Goal: Transaction & Acquisition: Purchase product/service

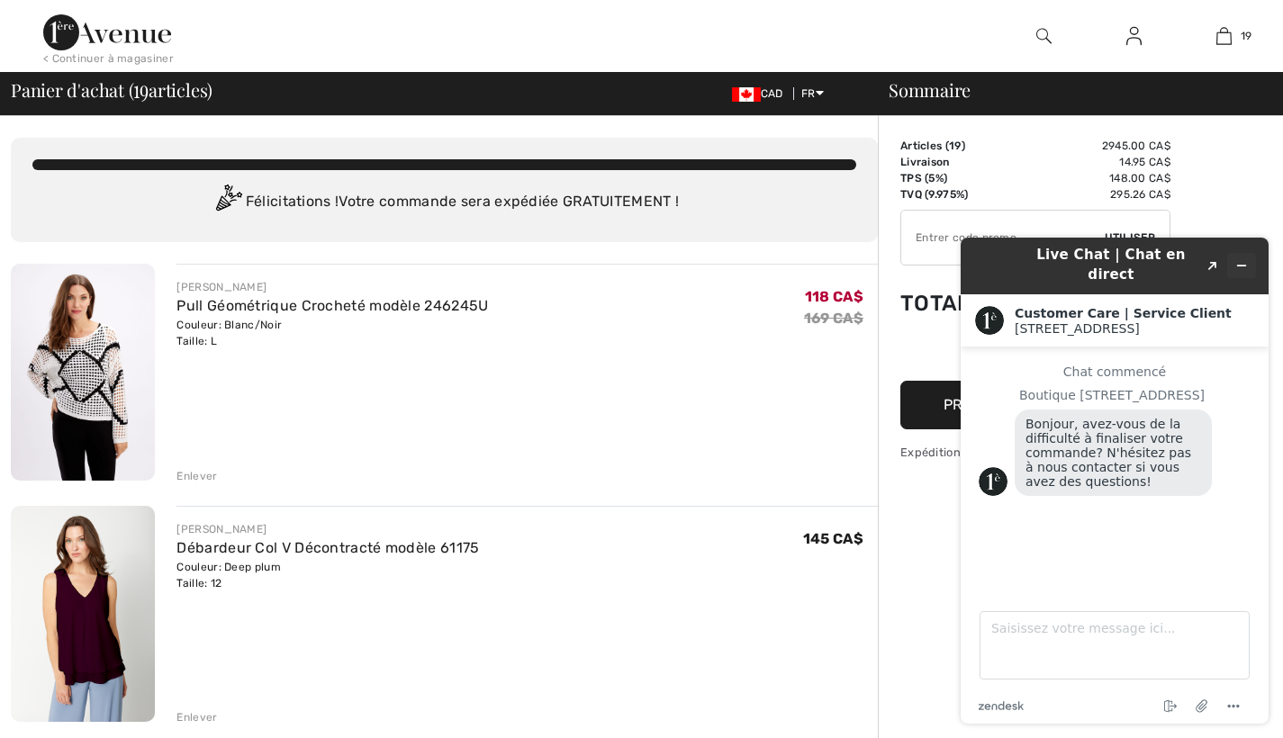
click at [1242, 259] on icon "Réduire le widget" at bounding box center [1241, 265] width 13 height 13
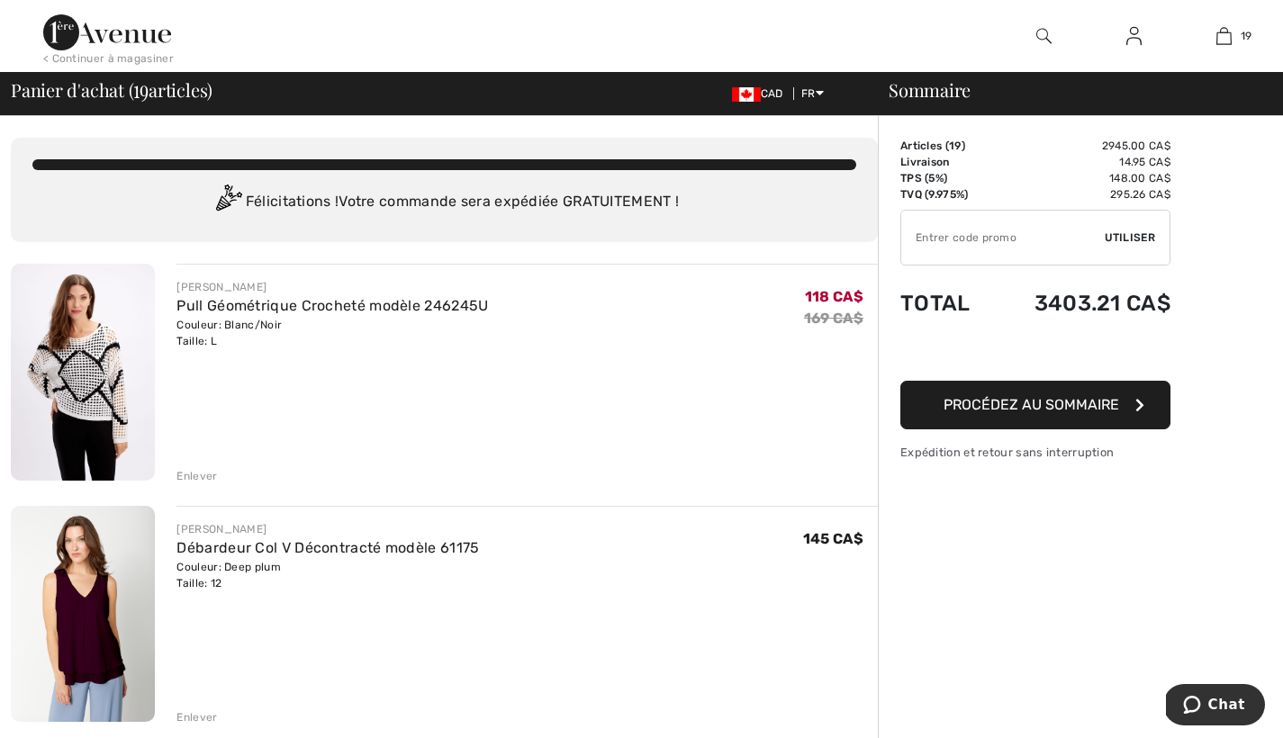
click at [914, 239] on input "TEXT" at bounding box center [1002, 238] width 203 height 54
click at [1126, 232] on span "Utiliser" at bounding box center [1129, 238] width 50 height 16
type input "GC005097272"
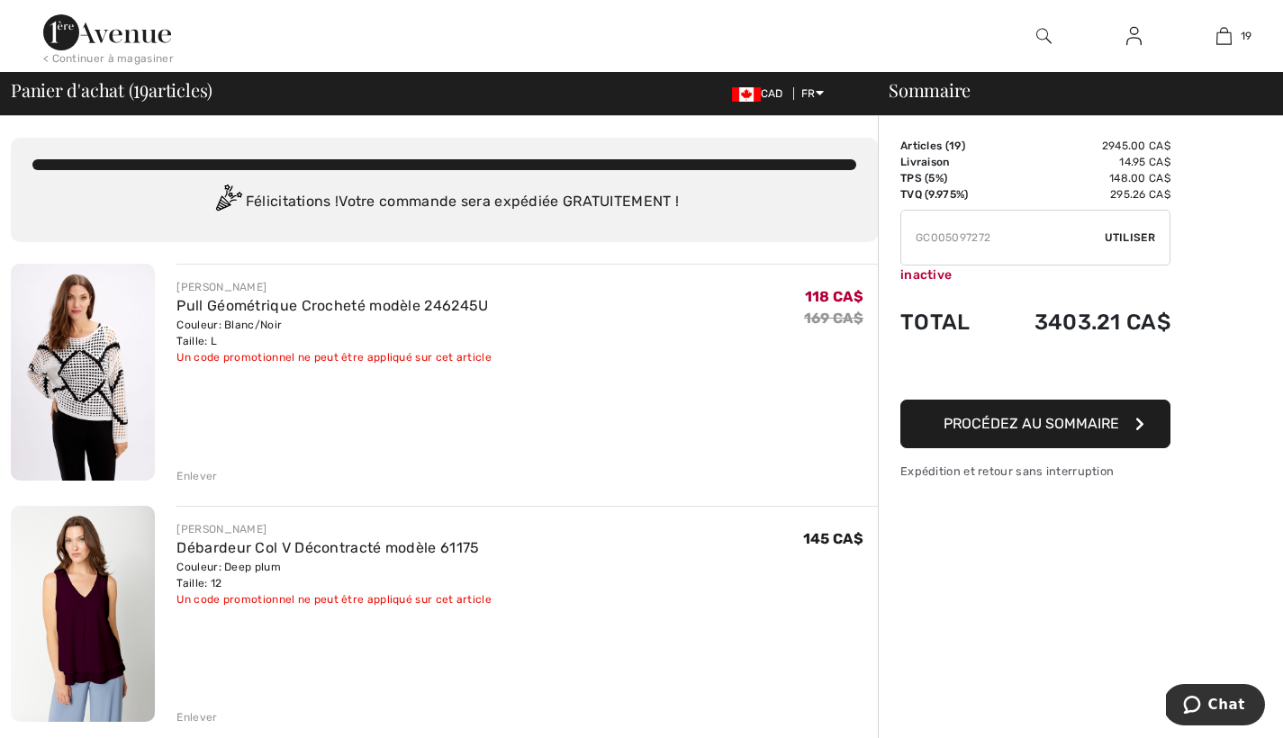
click at [1141, 237] on span "Utiliser" at bounding box center [1129, 238] width 50 height 16
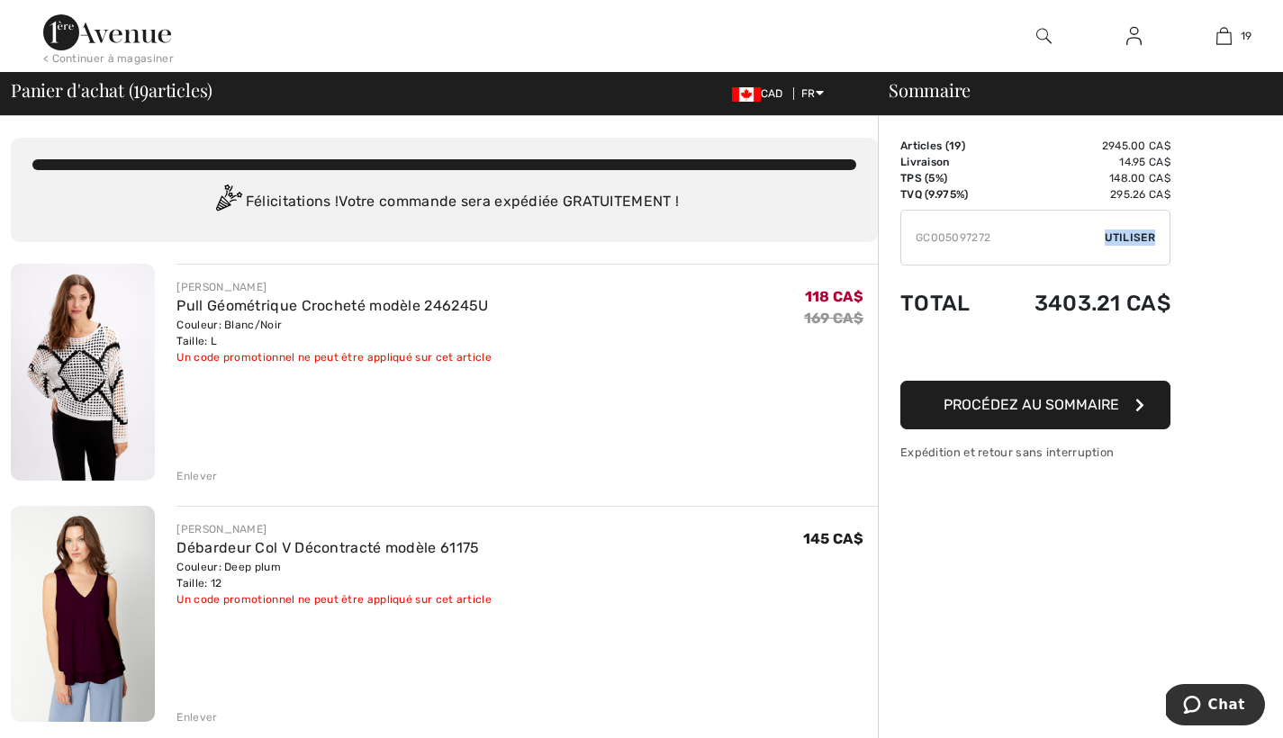
click at [1141, 237] on span "Utiliser" at bounding box center [1129, 238] width 50 height 16
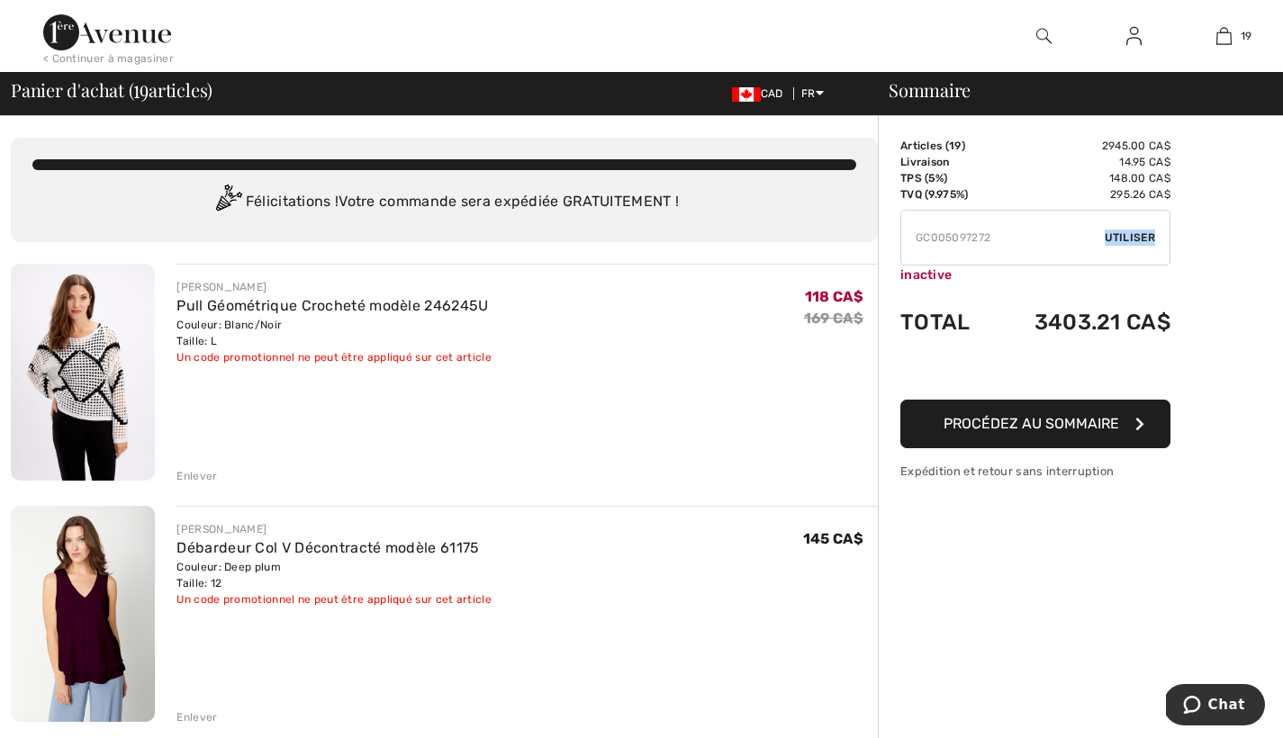
click at [1150, 233] on span "Utiliser" at bounding box center [1129, 238] width 50 height 16
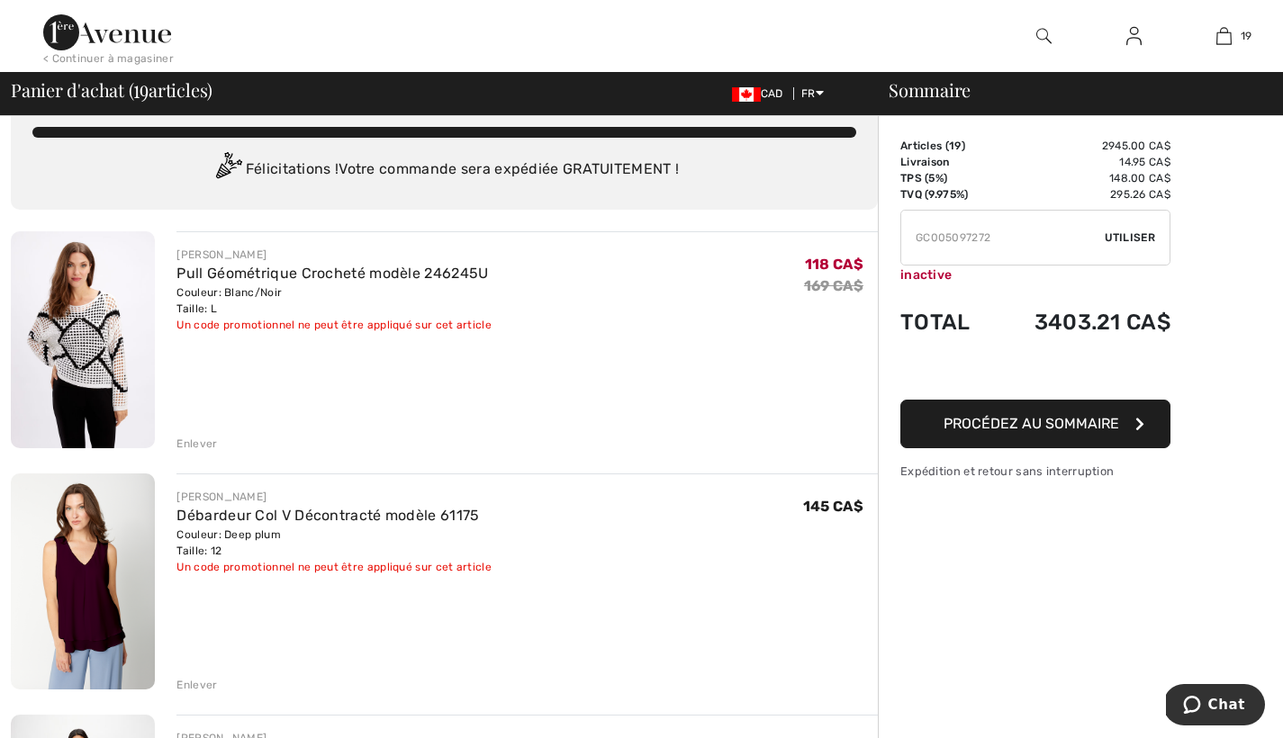
scroll to position [57, 0]
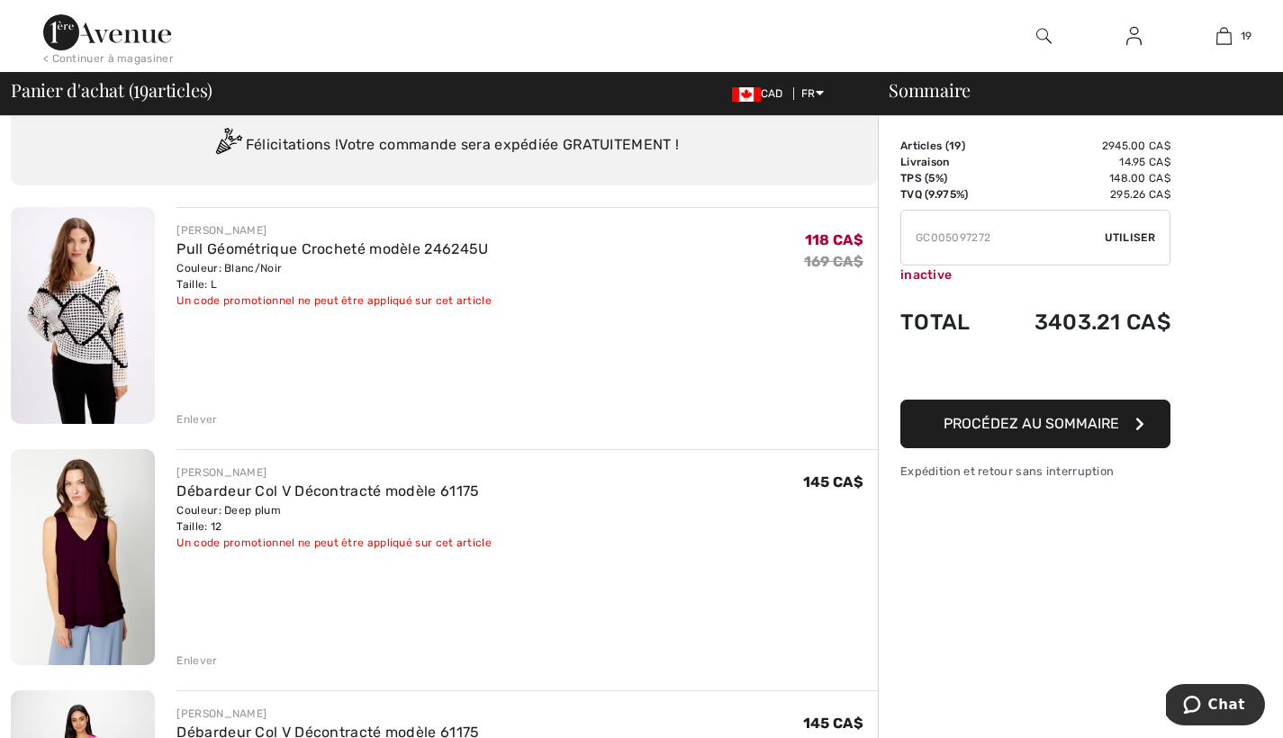
click at [130, 59] on div "< Continuer à magasiner" at bounding box center [108, 58] width 131 height 16
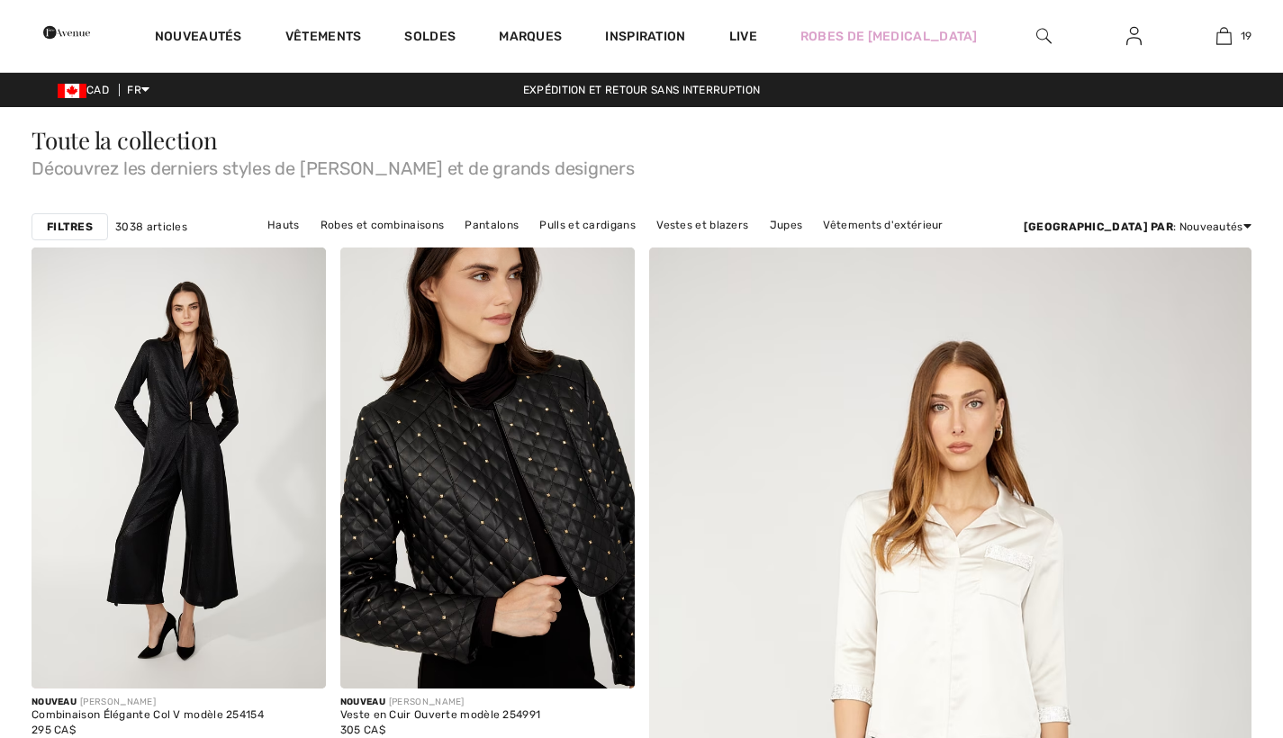
checkbox input "true"
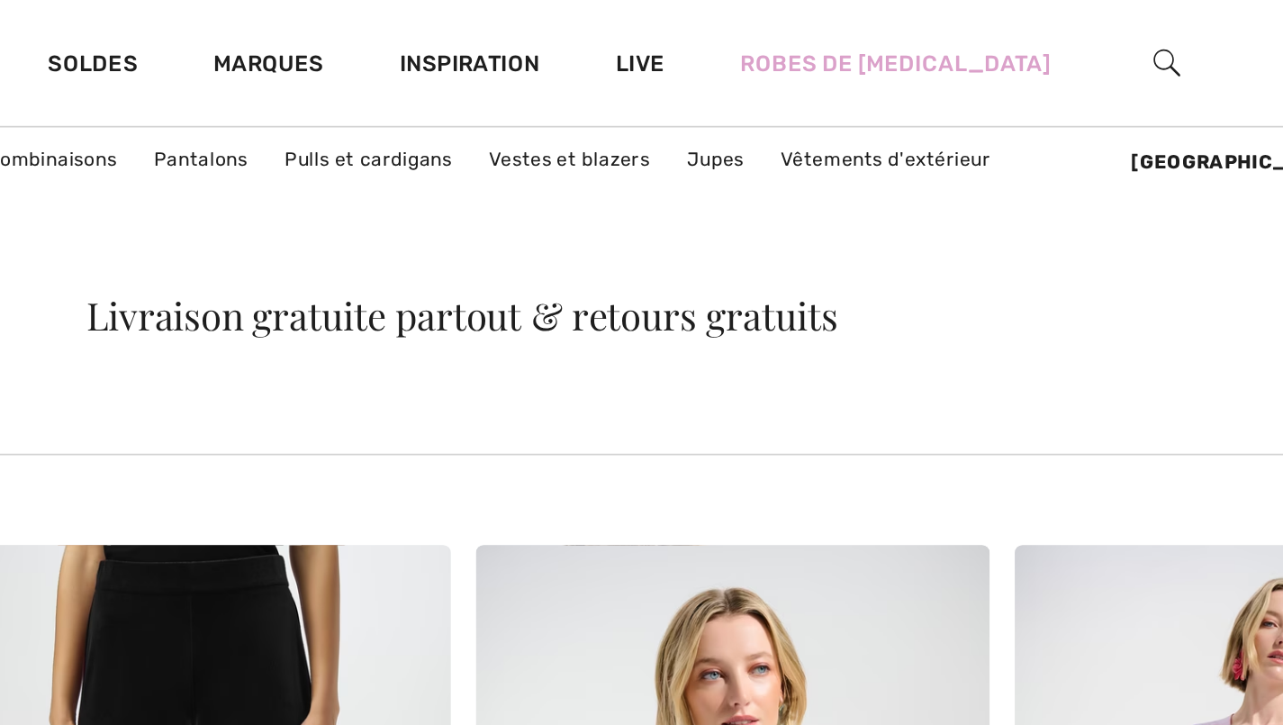
scroll to position [2246, 0]
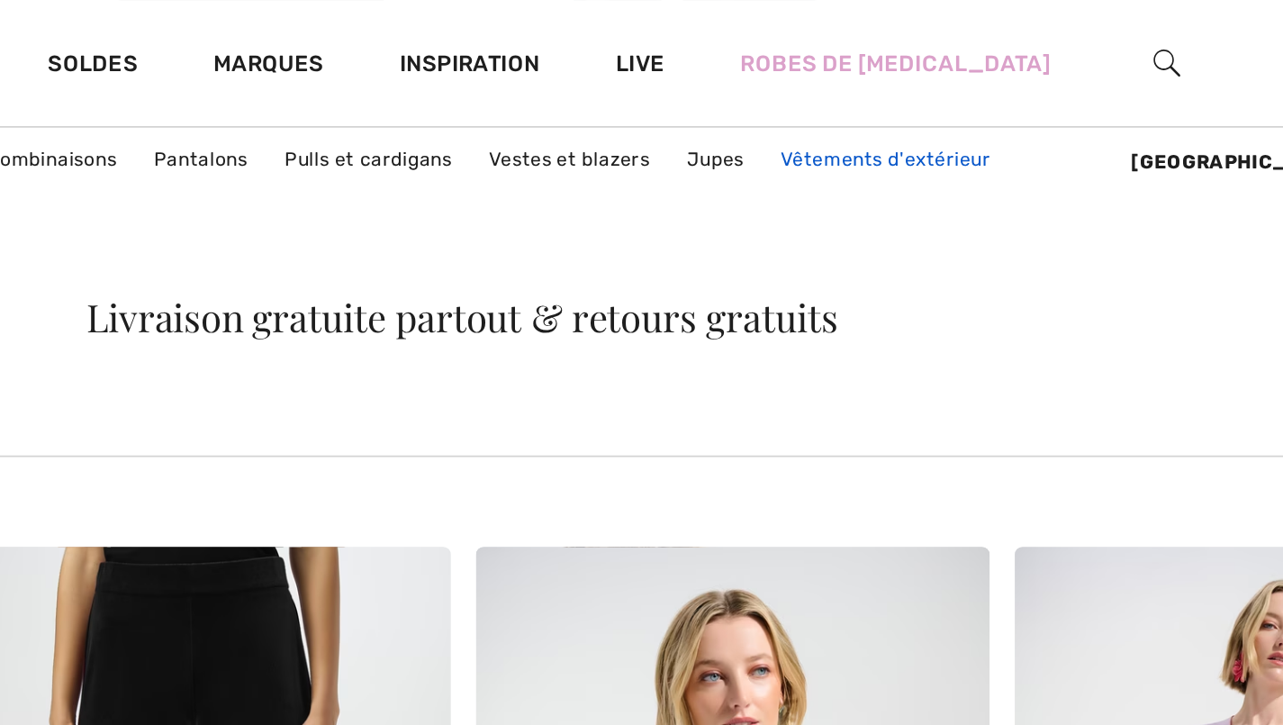
click at [814, 90] on link "Vêtements d'extérieur" at bounding box center [883, 90] width 138 height 23
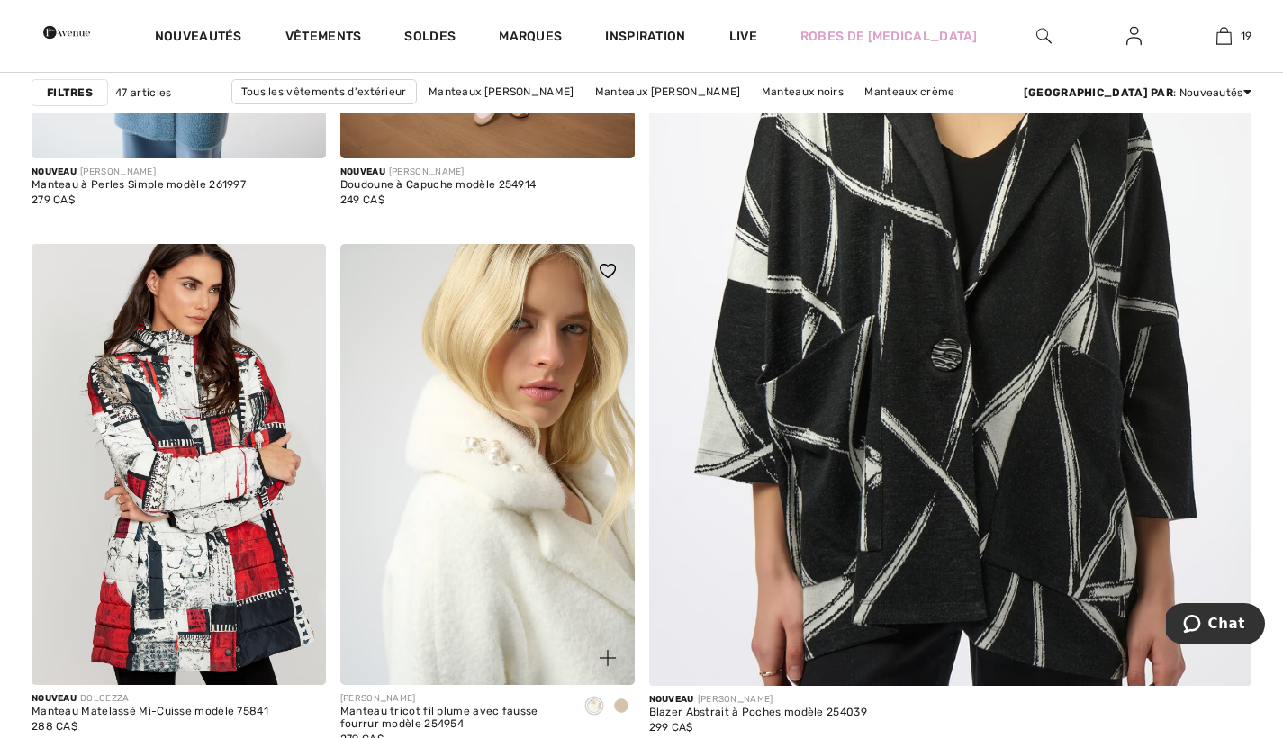
scroll to position [559, 0]
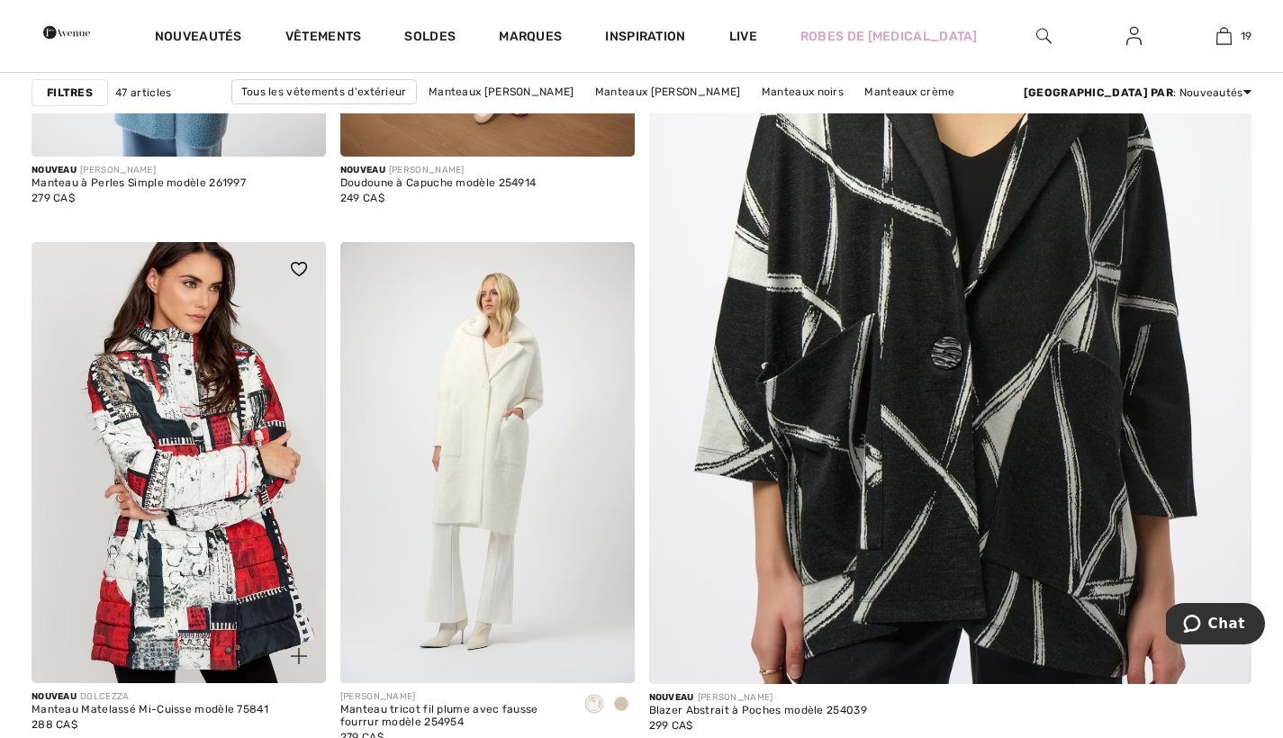
click at [117, 709] on div "Manteau Matelassé Mi-Cuisse modèle 75841" at bounding box center [150, 710] width 237 height 13
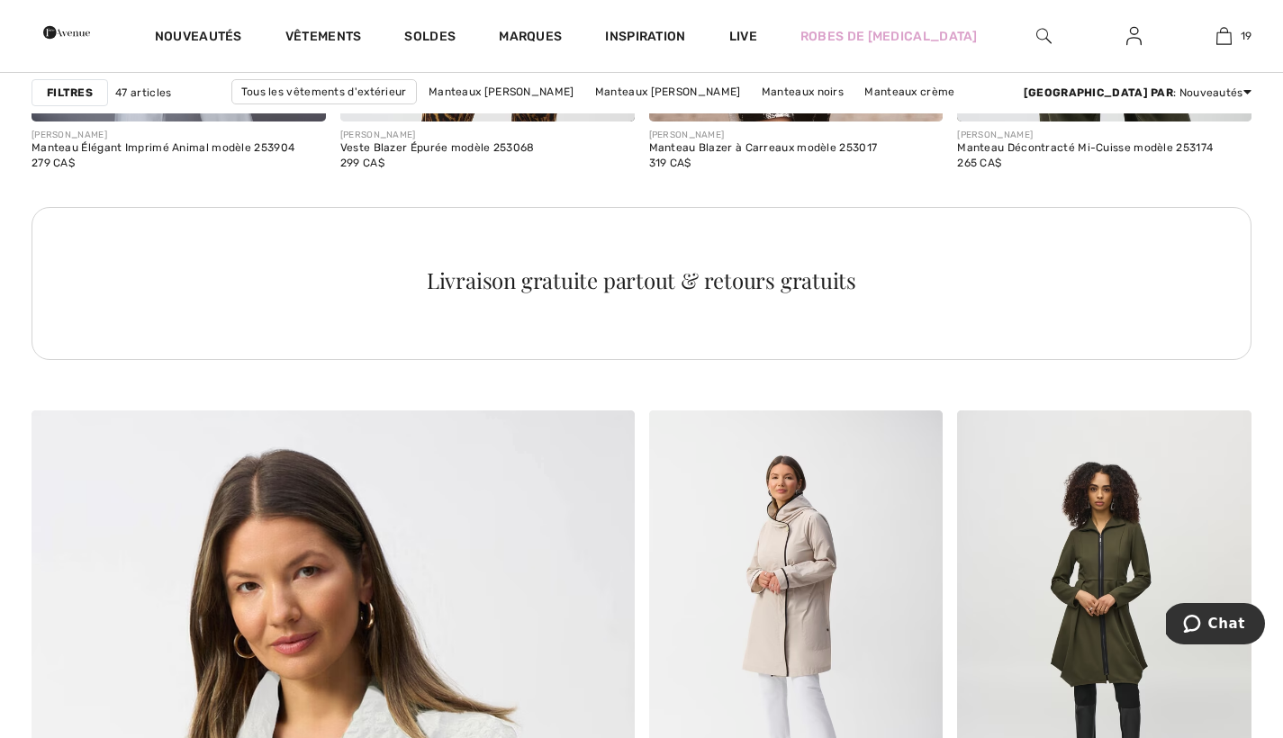
scroll to position [4093, 0]
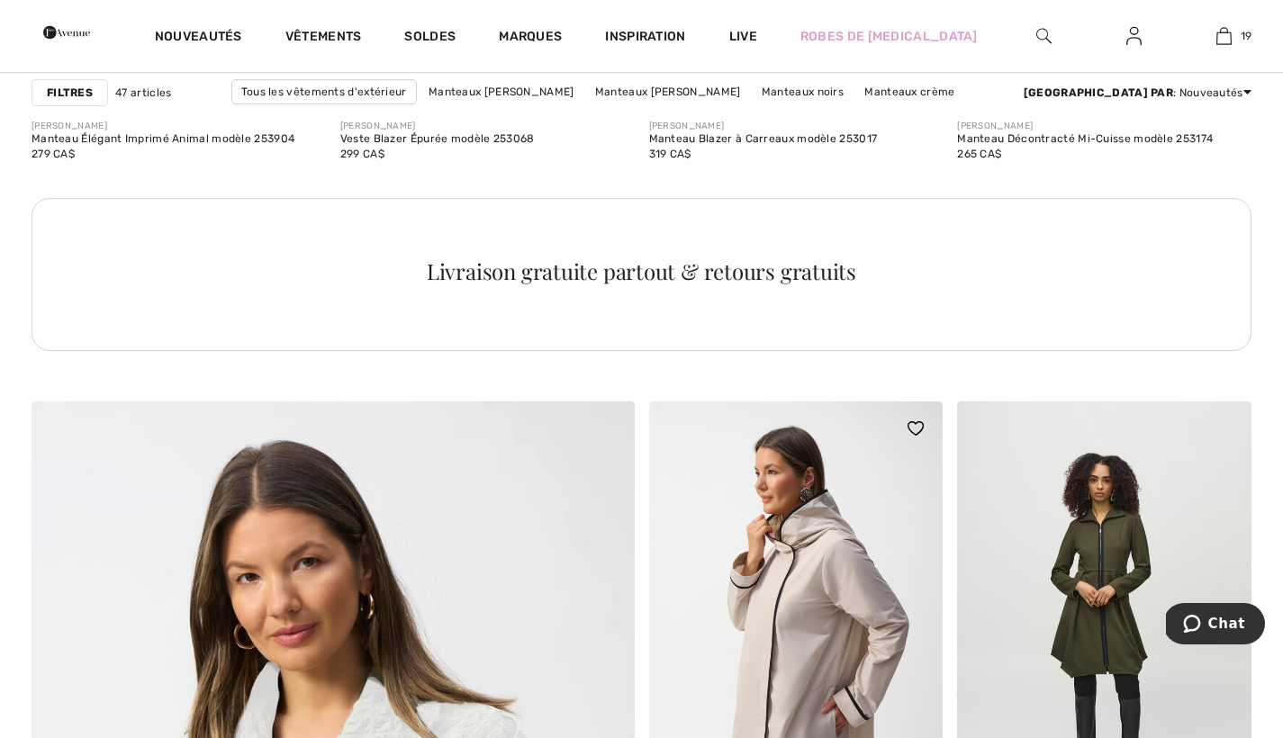
click at [834, 633] on img at bounding box center [796, 621] width 294 height 441
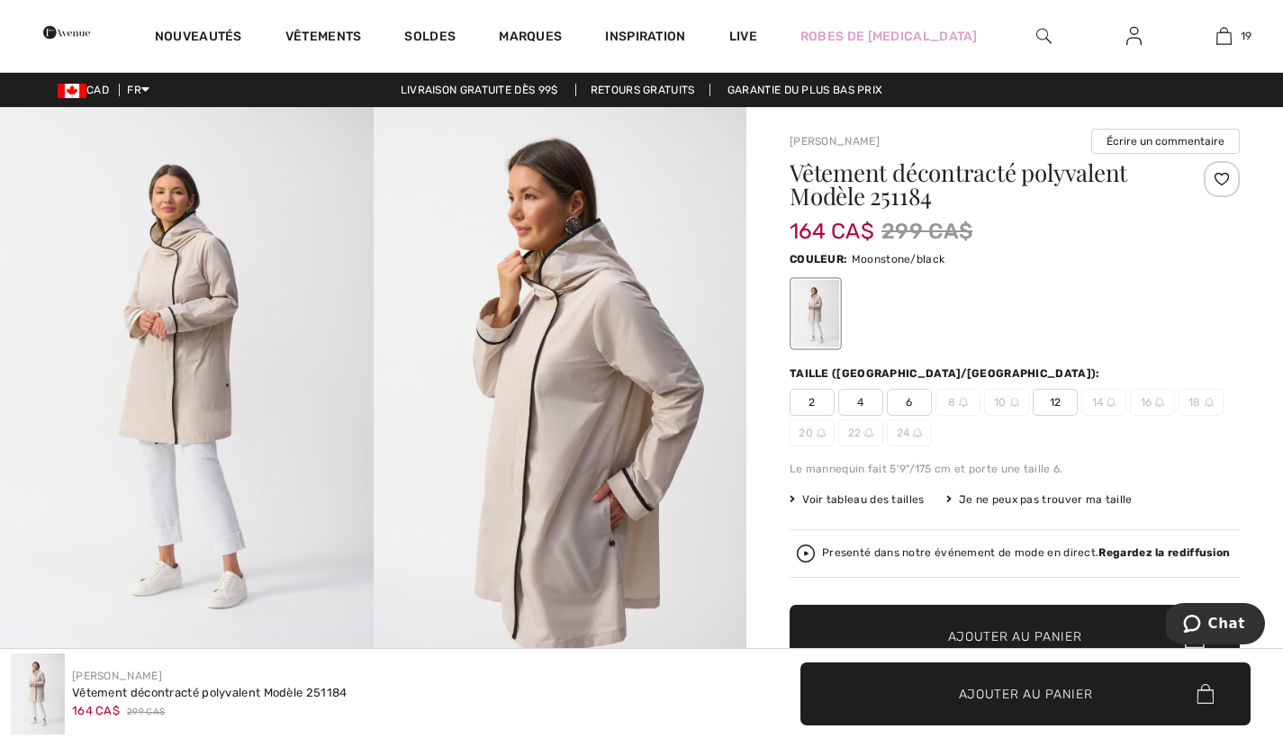
click at [607, 480] on img at bounding box center [561, 386] width 374 height 559
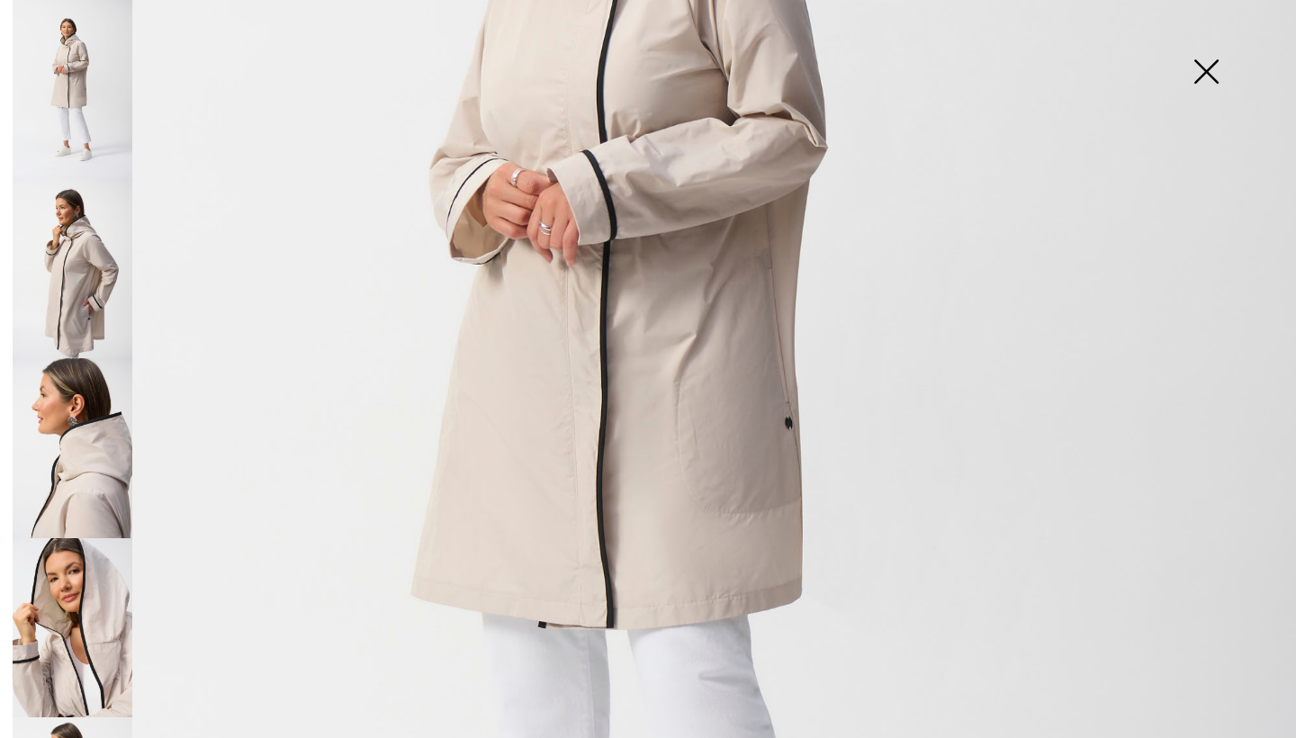
scroll to position [545, 0]
click at [83, 290] on img at bounding box center [73, 268] width 120 height 179
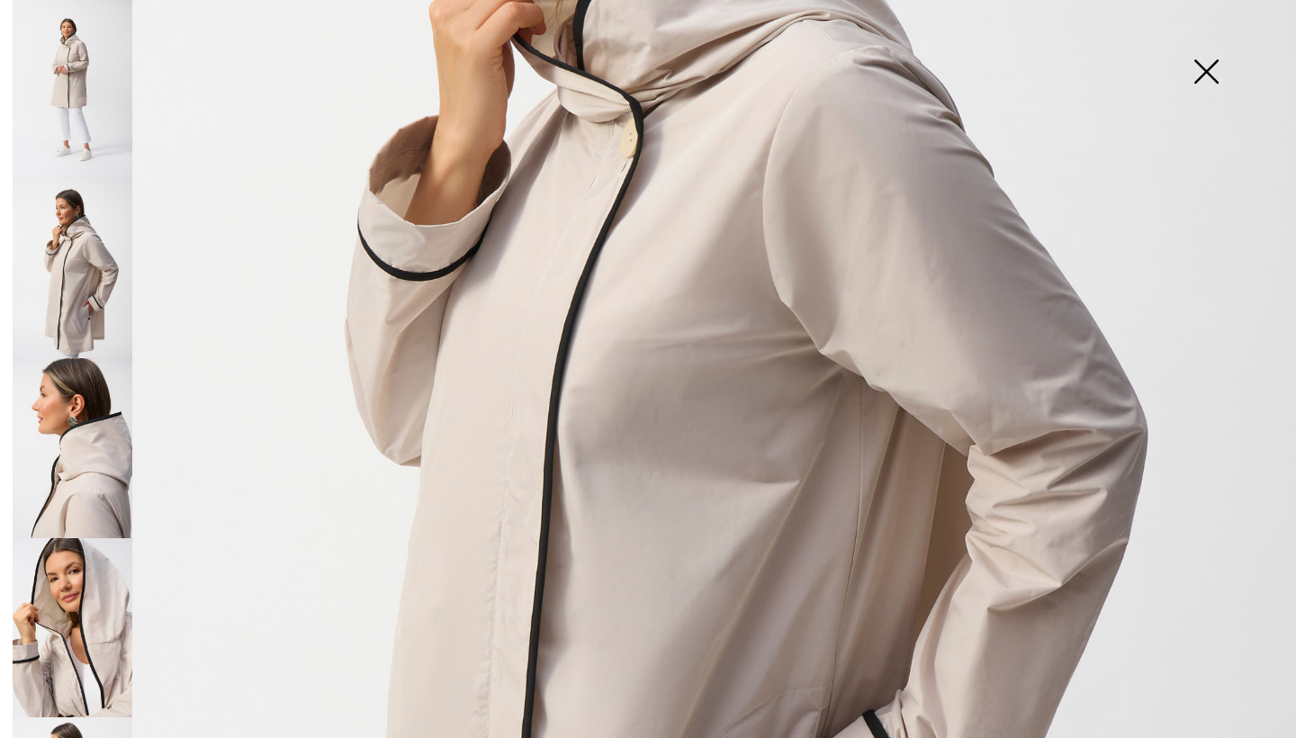
click at [1206, 68] on img at bounding box center [1206, 73] width 90 height 93
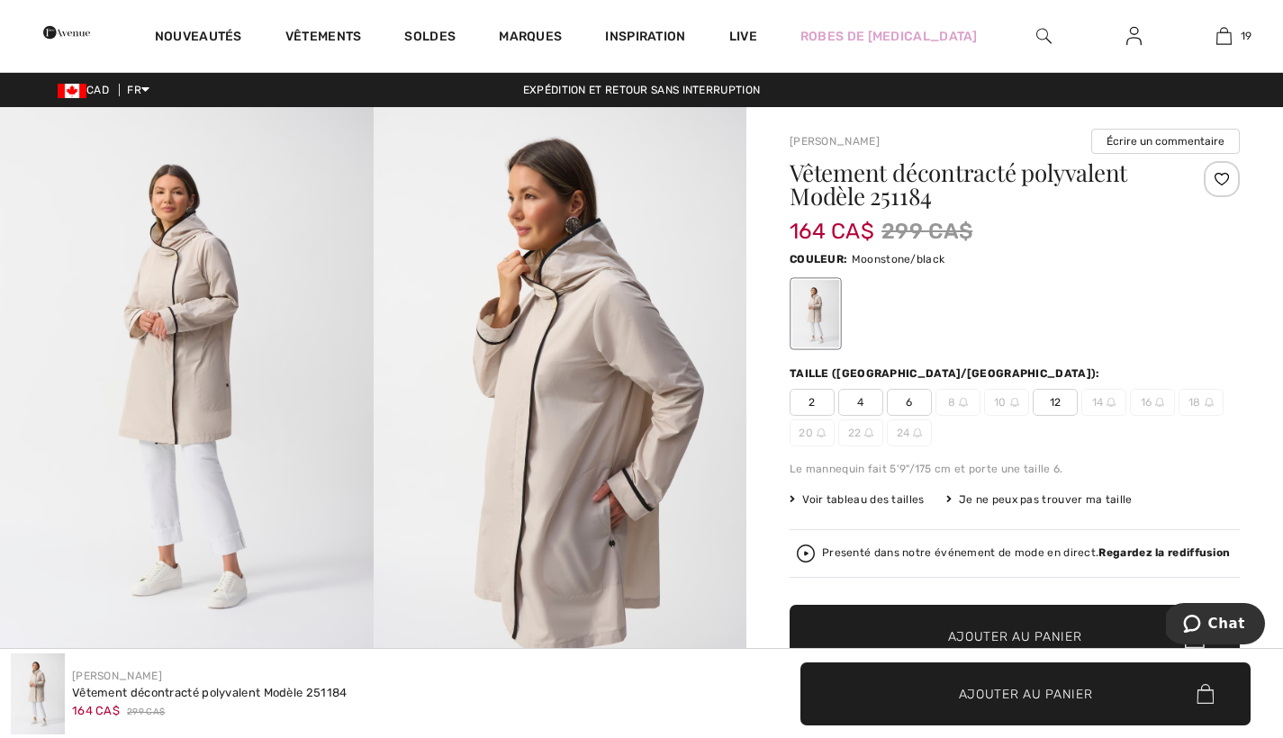
click at [635, 481] on img at bounding box center [561, 386] width 374 height 559
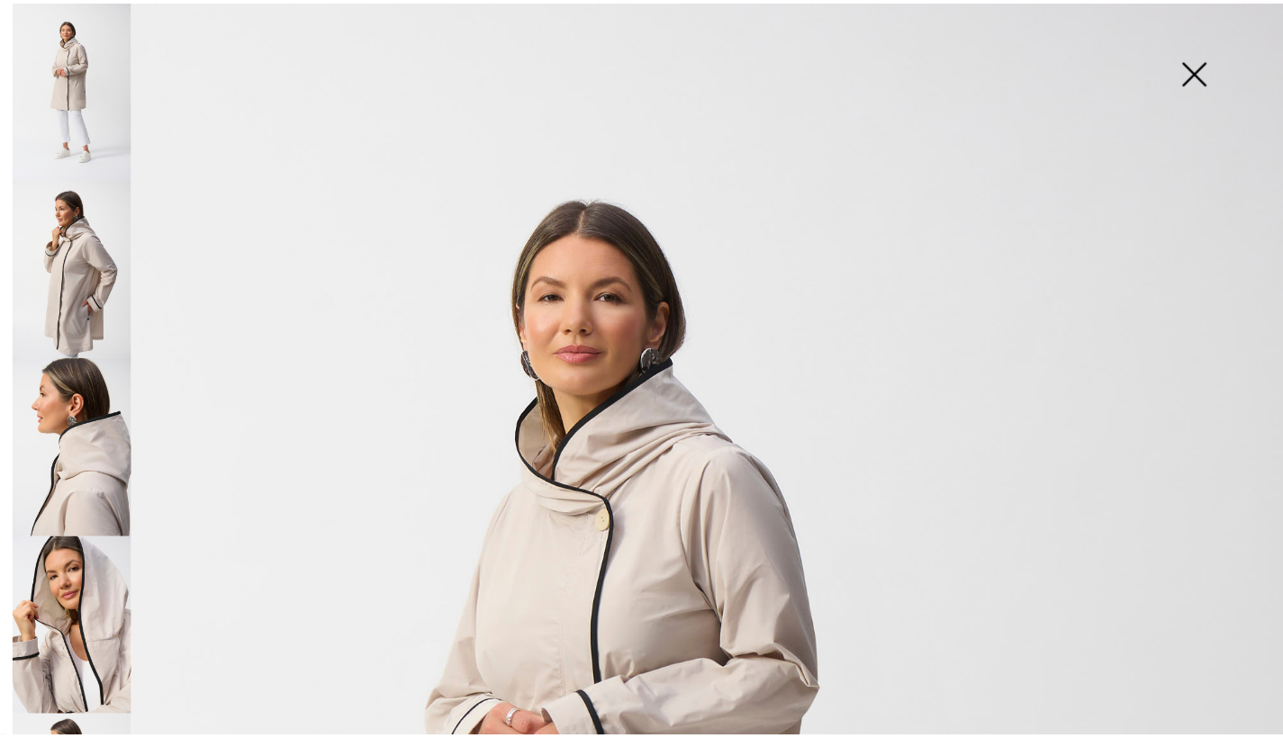
scroll to position [5, 0]
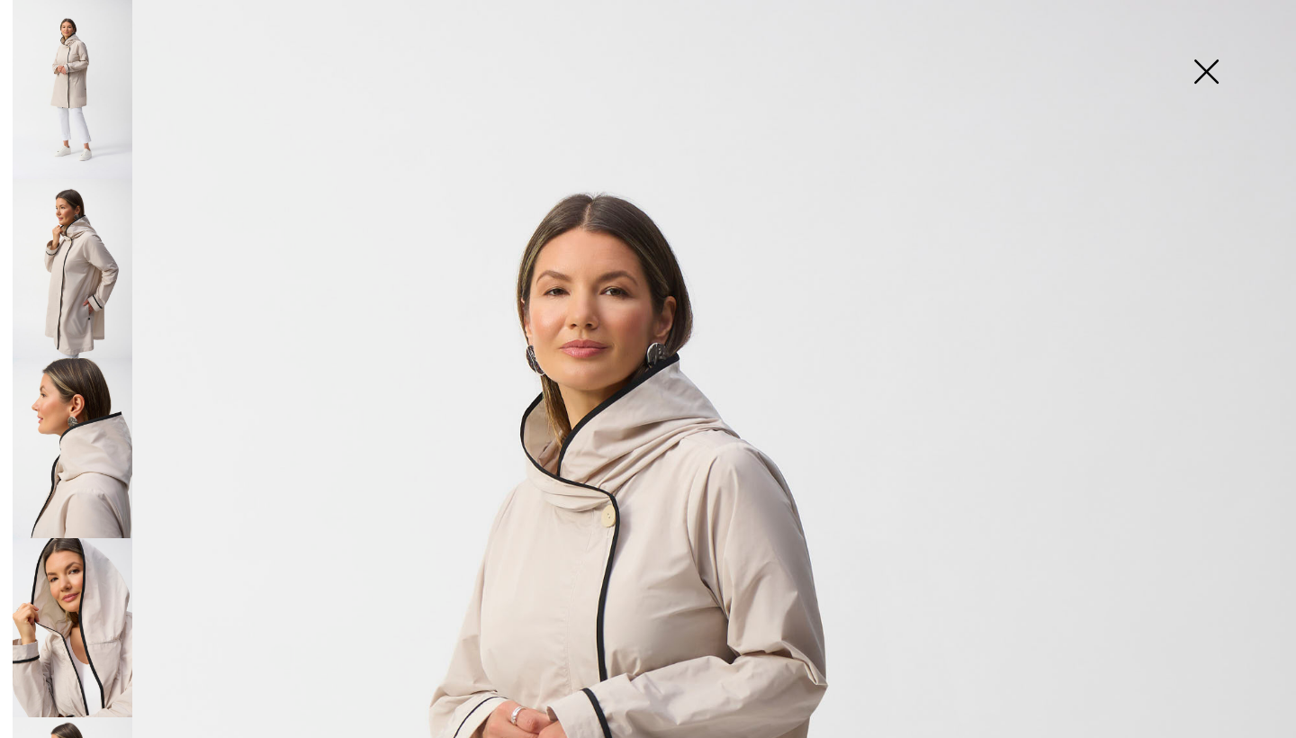
click at [1210, 68] on img at bounding box center [1206, 73] width 90 height 93
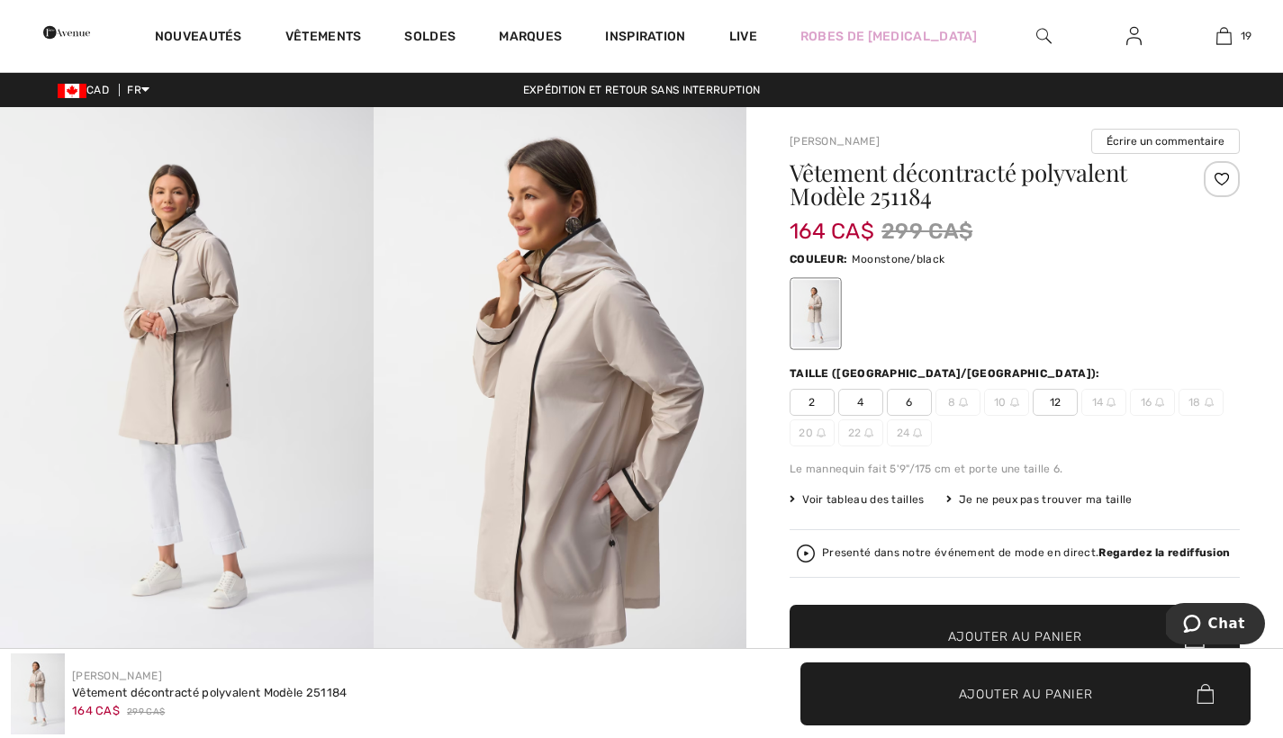
click at [1059, 399] on span "12" at bounding box center [1054, 402] width 45 height 27
click at [997, 631] on span "Ajouter au panier" at bounding box center [1015, 636] width 134 height 19
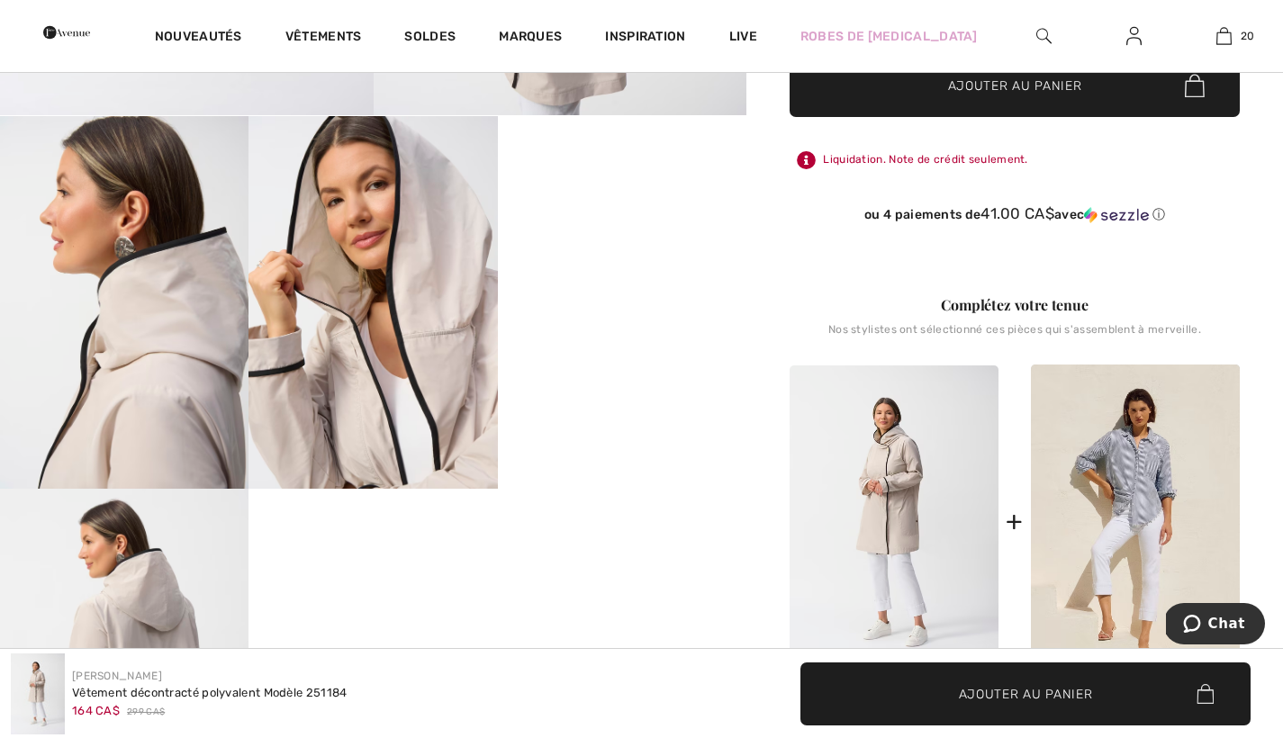
scroll to position [545, 0]
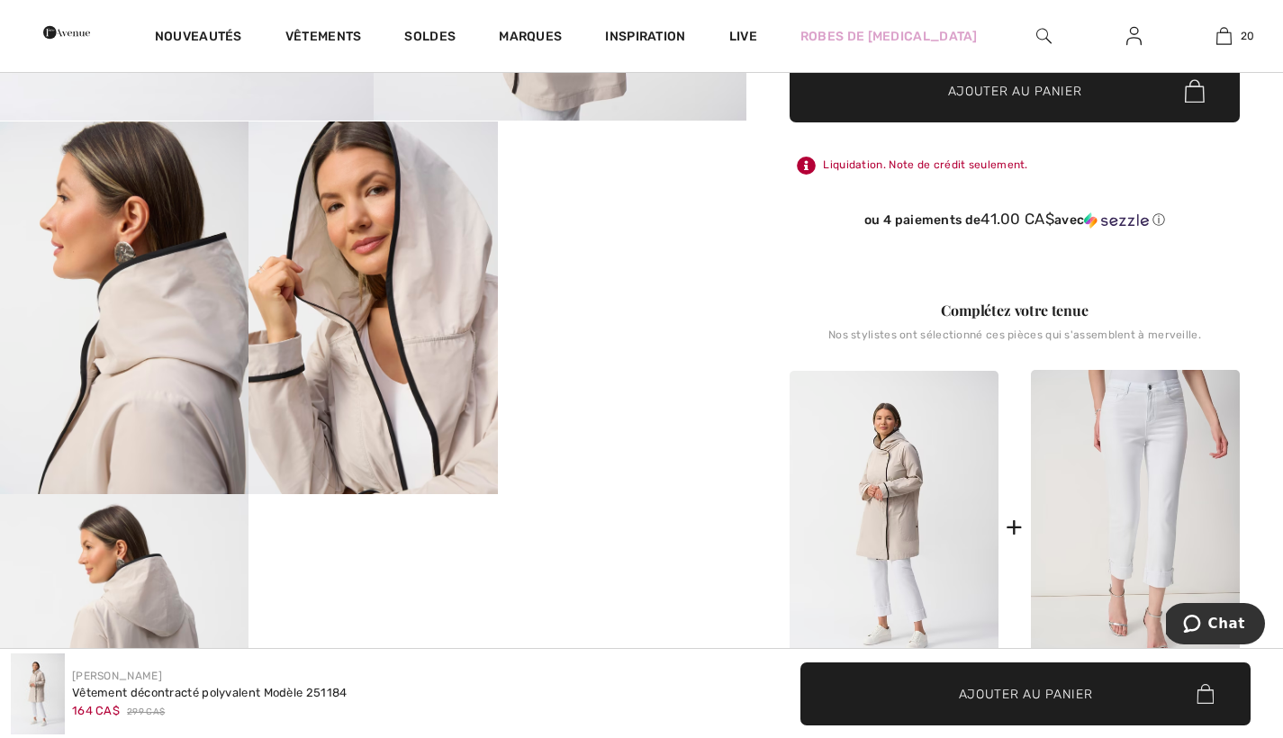
click at [1140, 478] on img at bounding box center [1135, 527] width 209 height 314
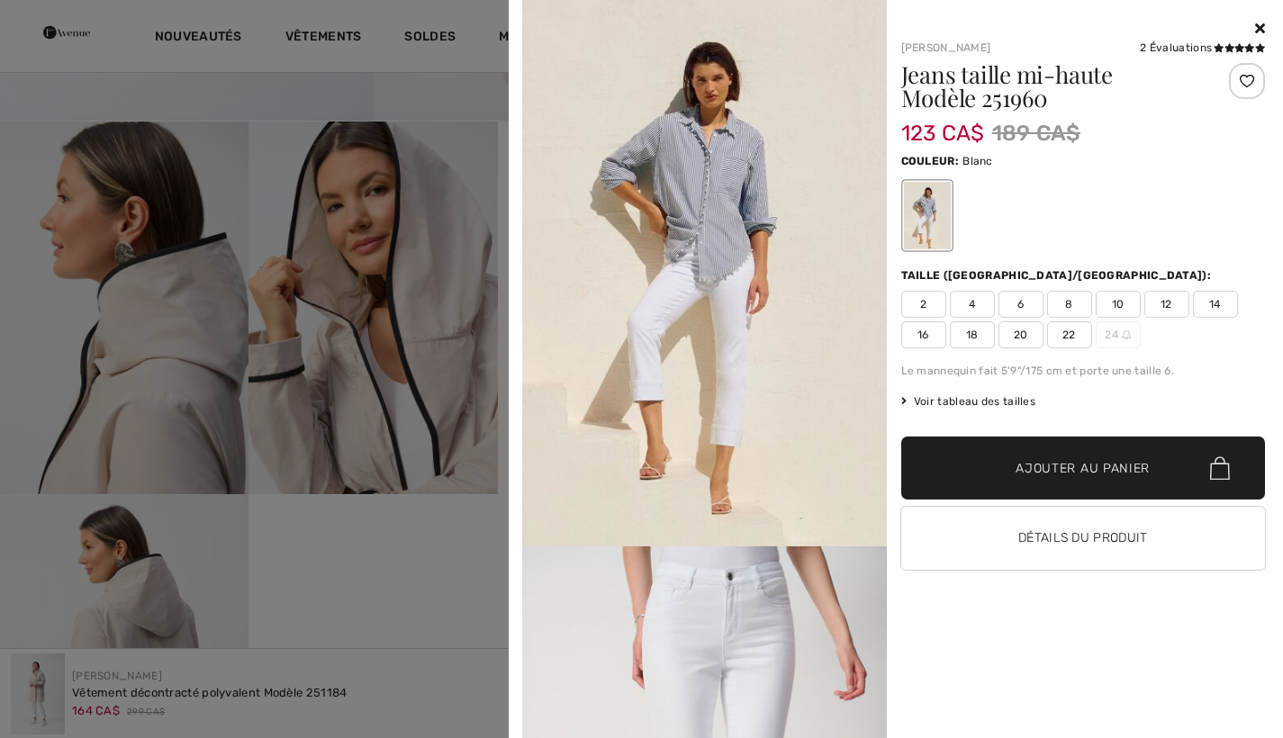
click at [1102, 542] on button "Détails du produit" at bounding box center [1083, 538] width 365 height 63
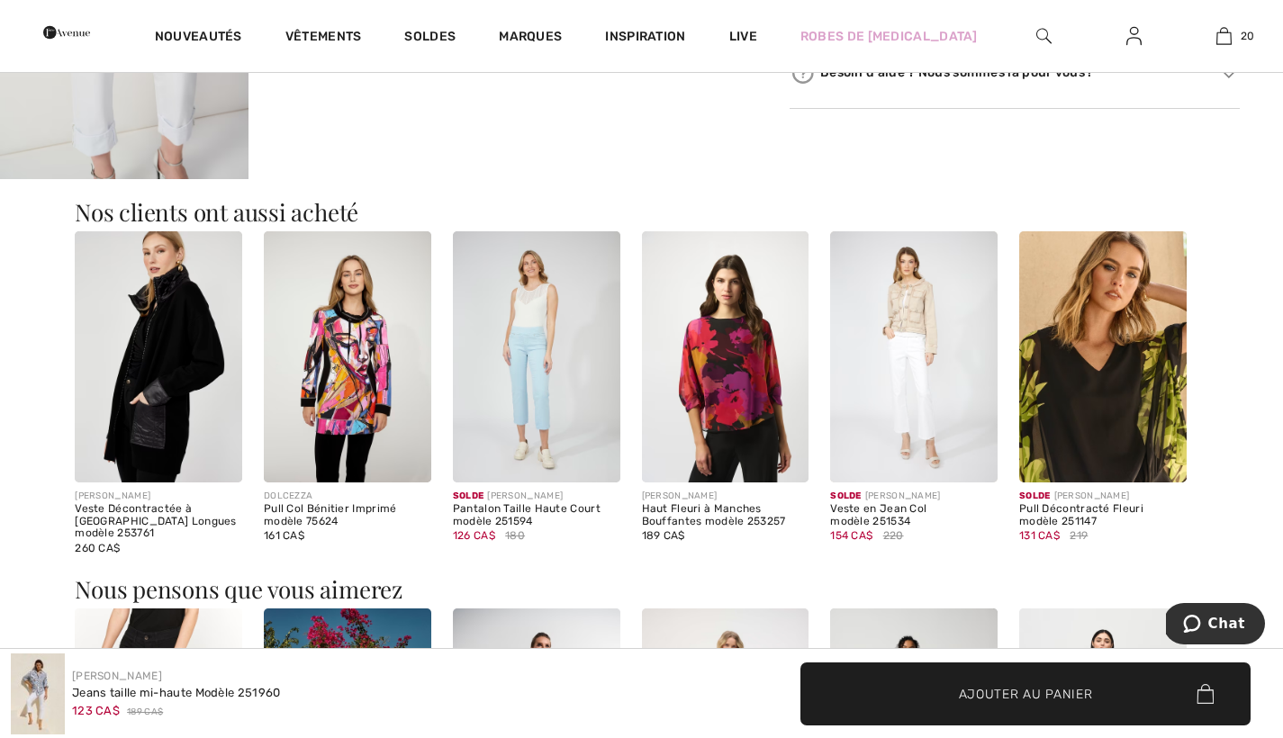
scroll to position [1610, 0]
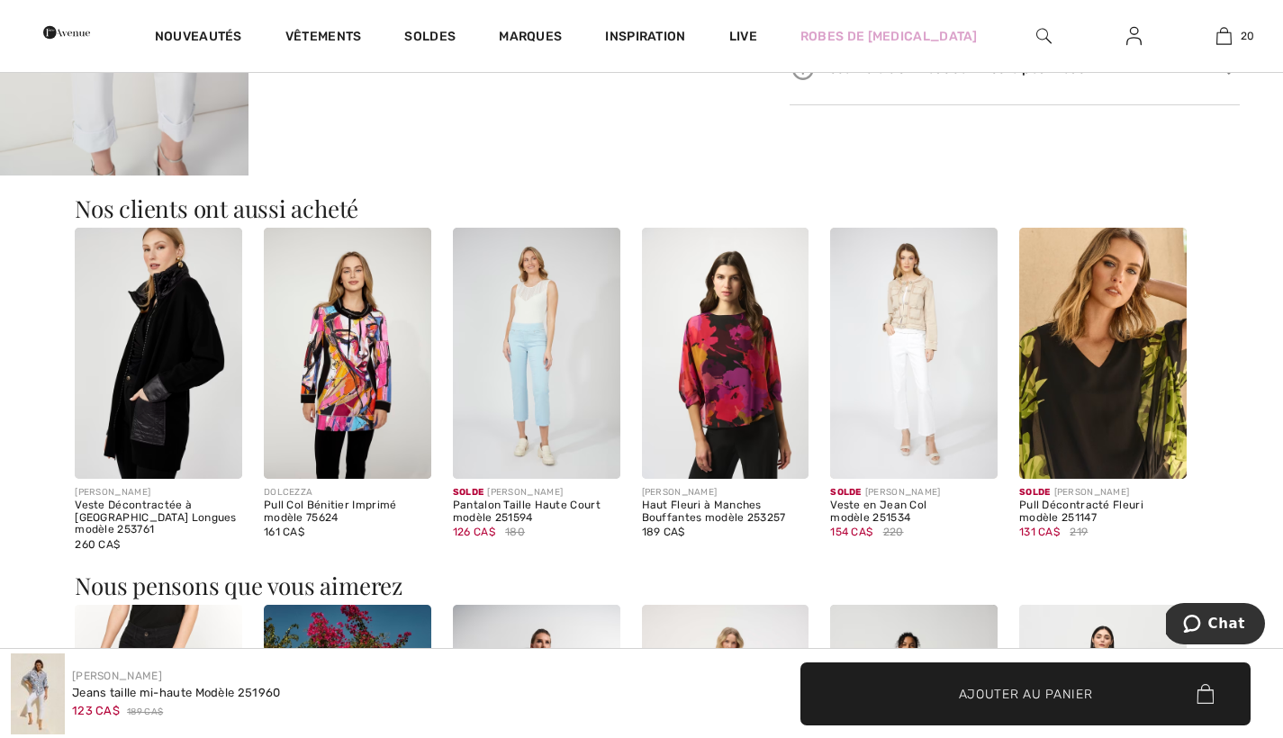
click at [1114, 381] on img at bounding box center [1102, 353] width 167 height 251
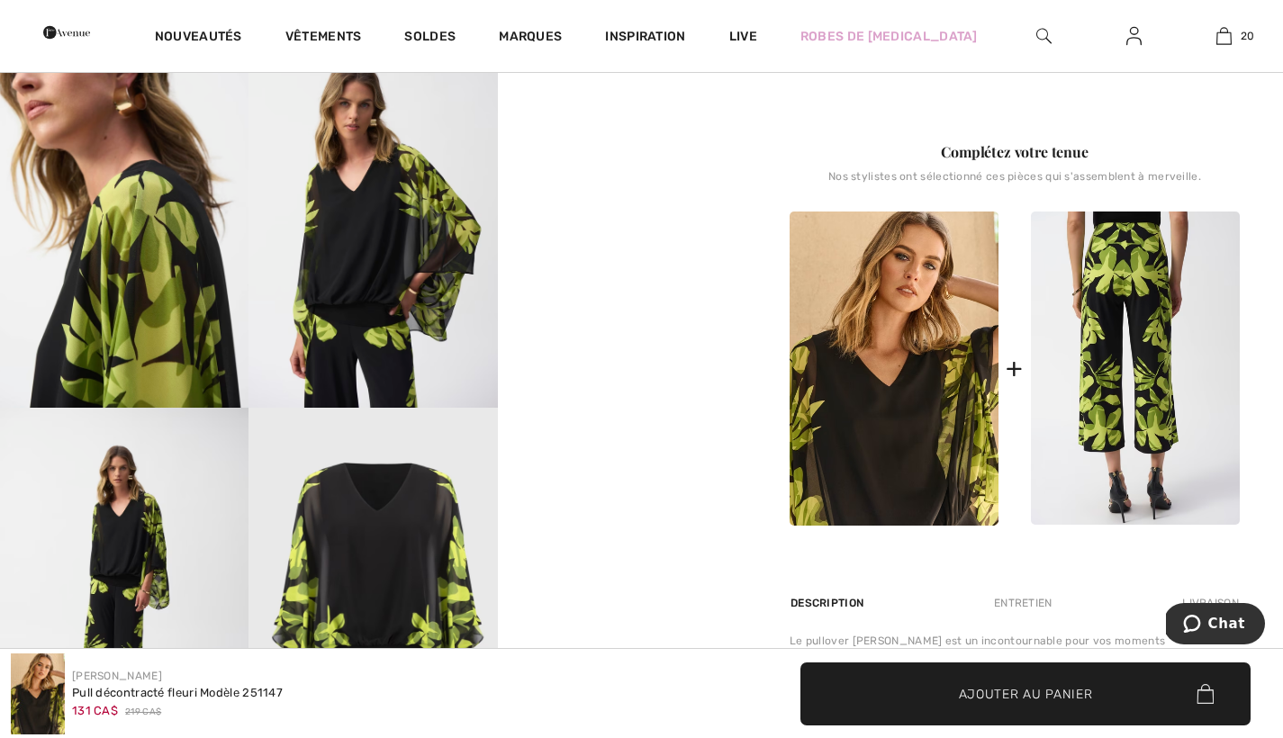
scroll to position [648, 0]
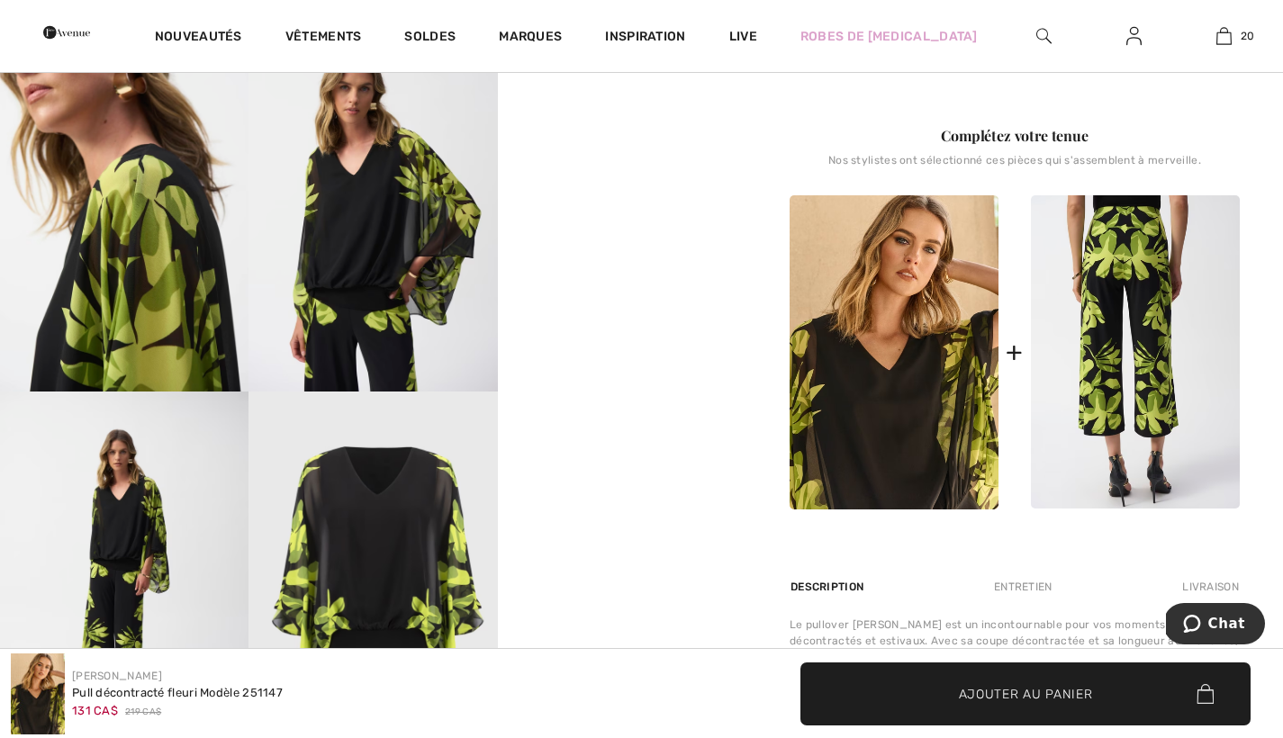
click at [1139, 347] on img at bounding box center [1135, 352] width 209 height 314
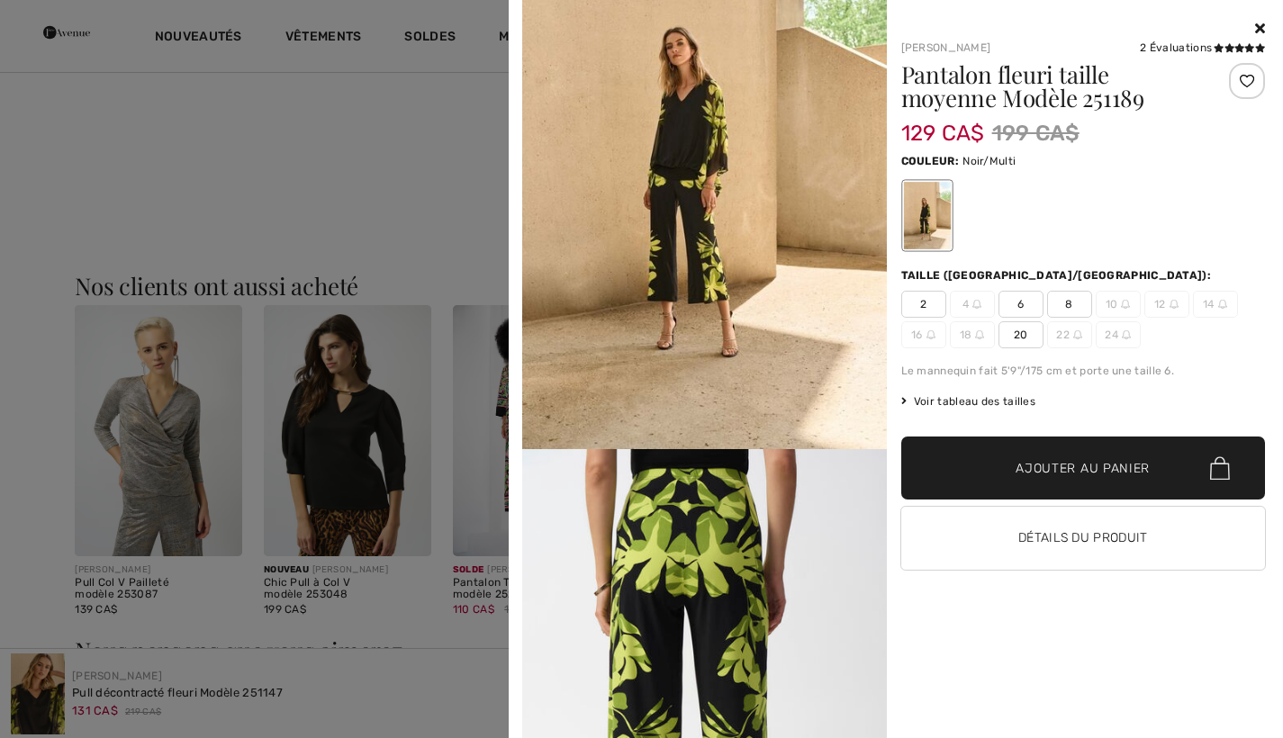
scroll to position [1442, 0]
click at [353, 473] on div at bounding box center [641, 369] width 1283 height 738
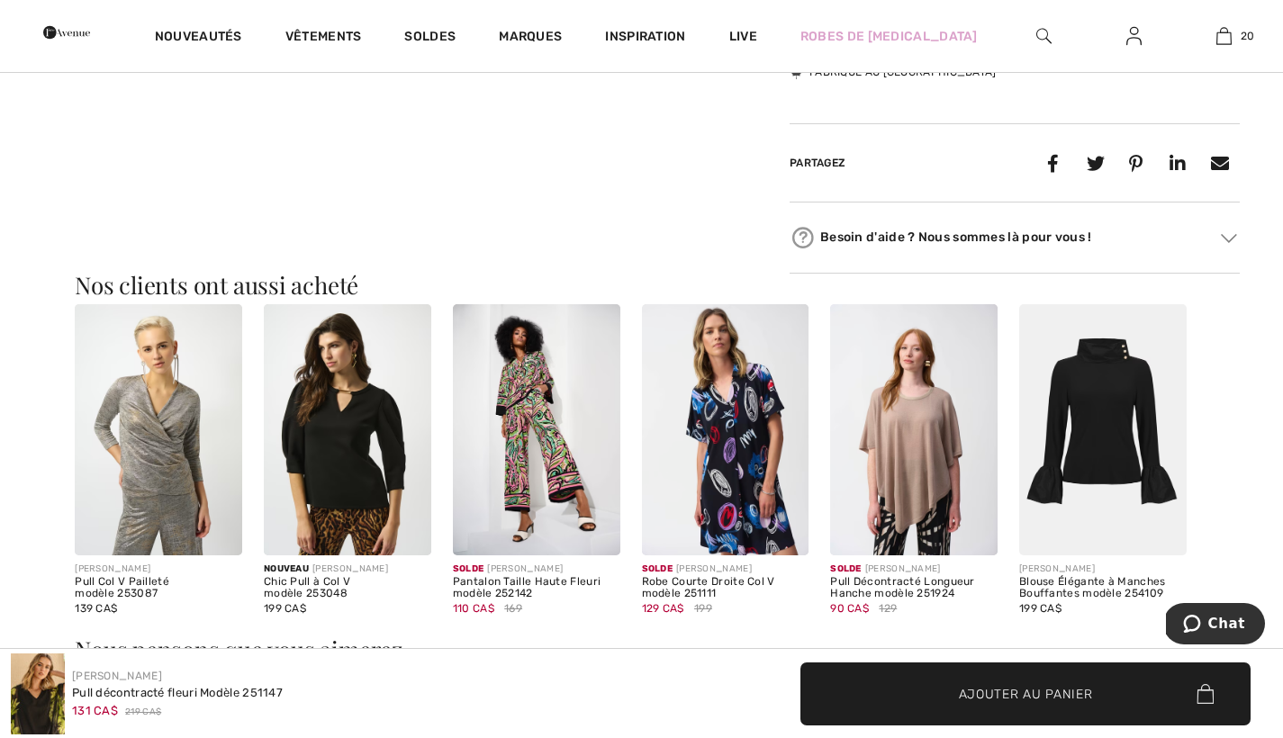
click at [740, 526] on img at bounding box center [725, 429] width 167 height 251
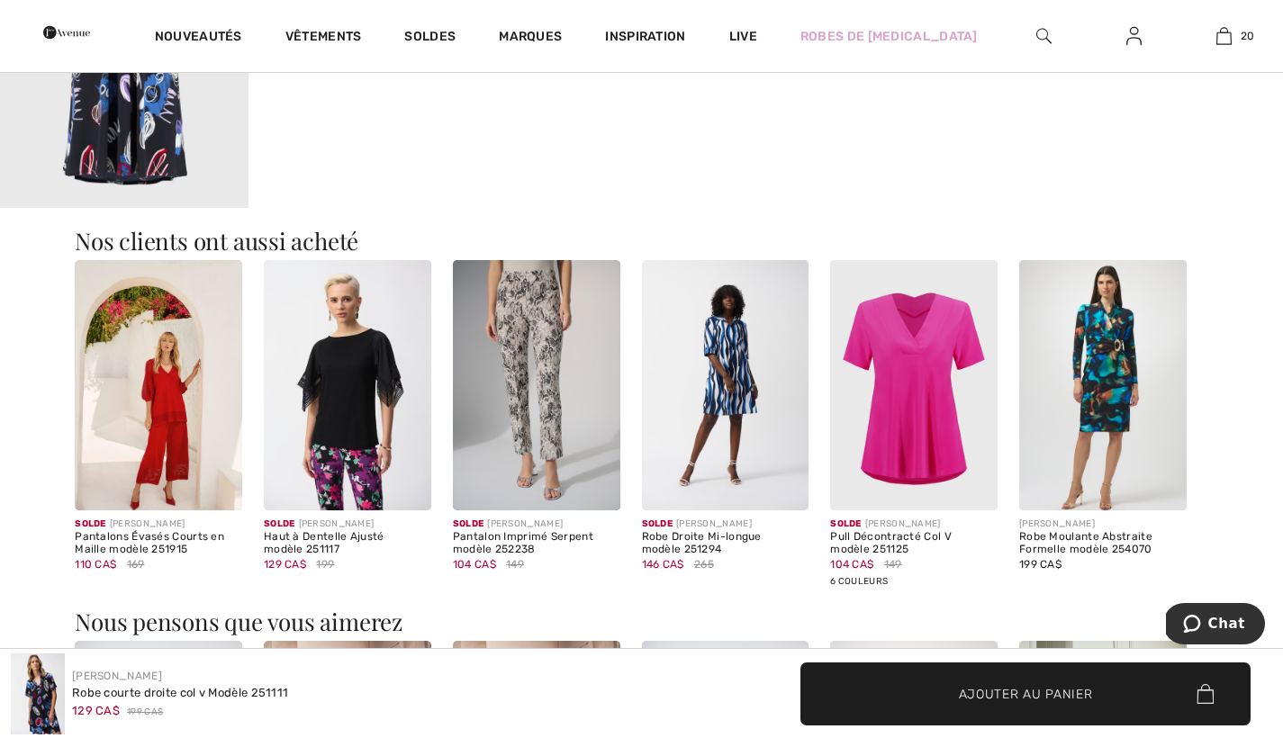
scroll to position [1208, 0]
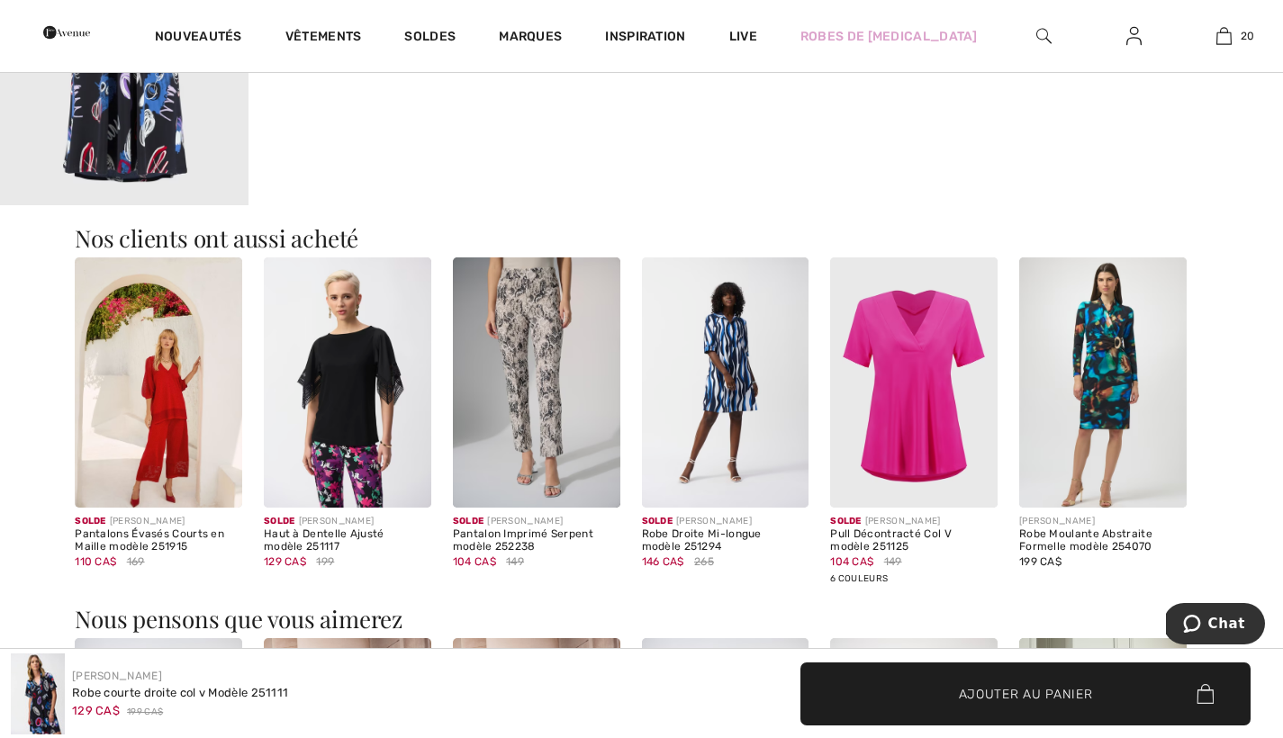
click at [939, 407] on img at bounding box center [913, 382] width 167 height 251
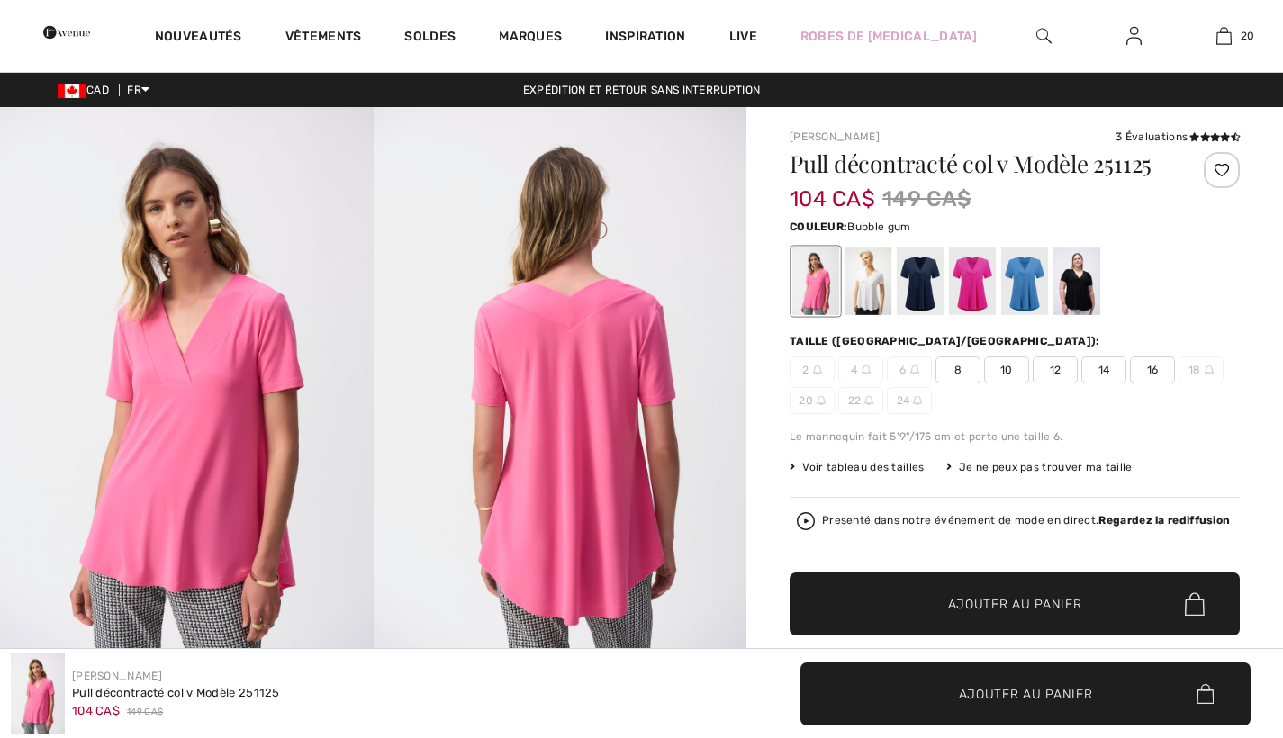
checkbox input "true"
click at [918, 291] on div at bounding box center [919, 282] width 47 height 68
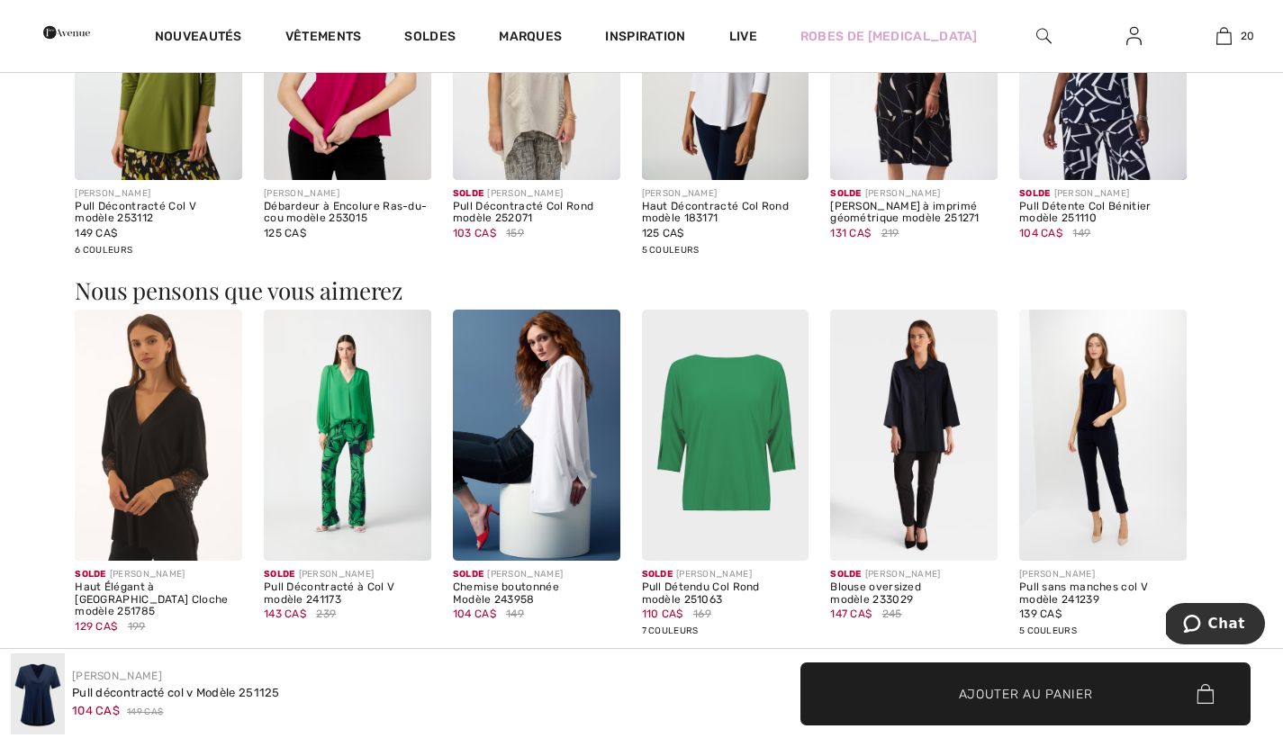
scroll to position [1355, 0]
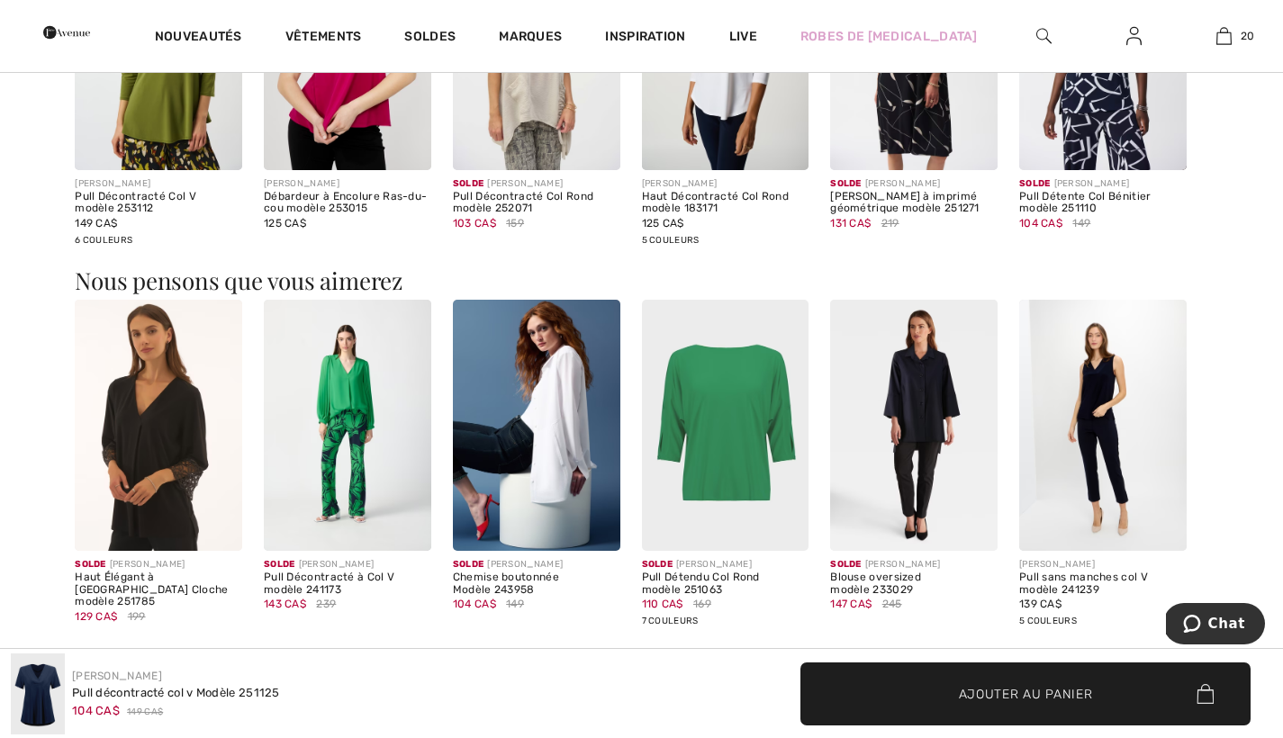
click at [884, 211] on div "[PERSON_NAME] à imprimé géométrique modèle 251271" at bounding box center [913, 203] width 167 height 25
click at [898, 127] on img at bounding box center [913, 44] width 167 height 251
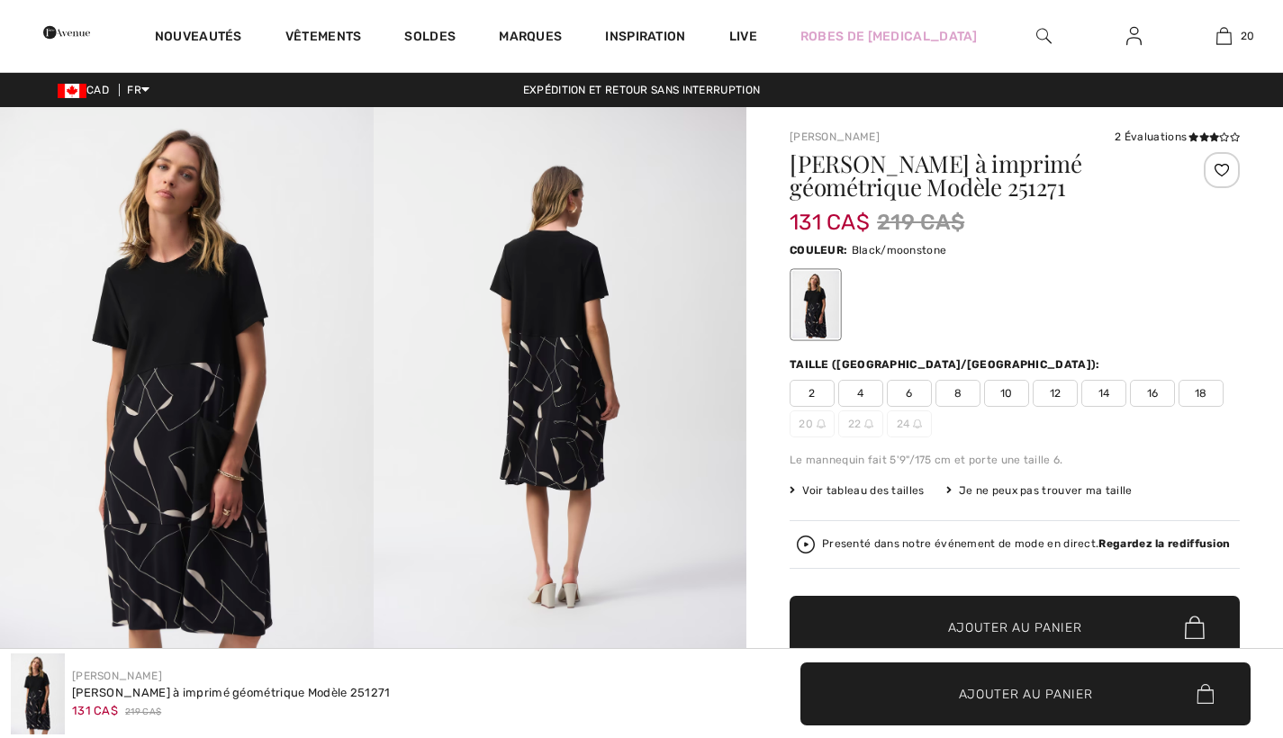
checkbox input "true"
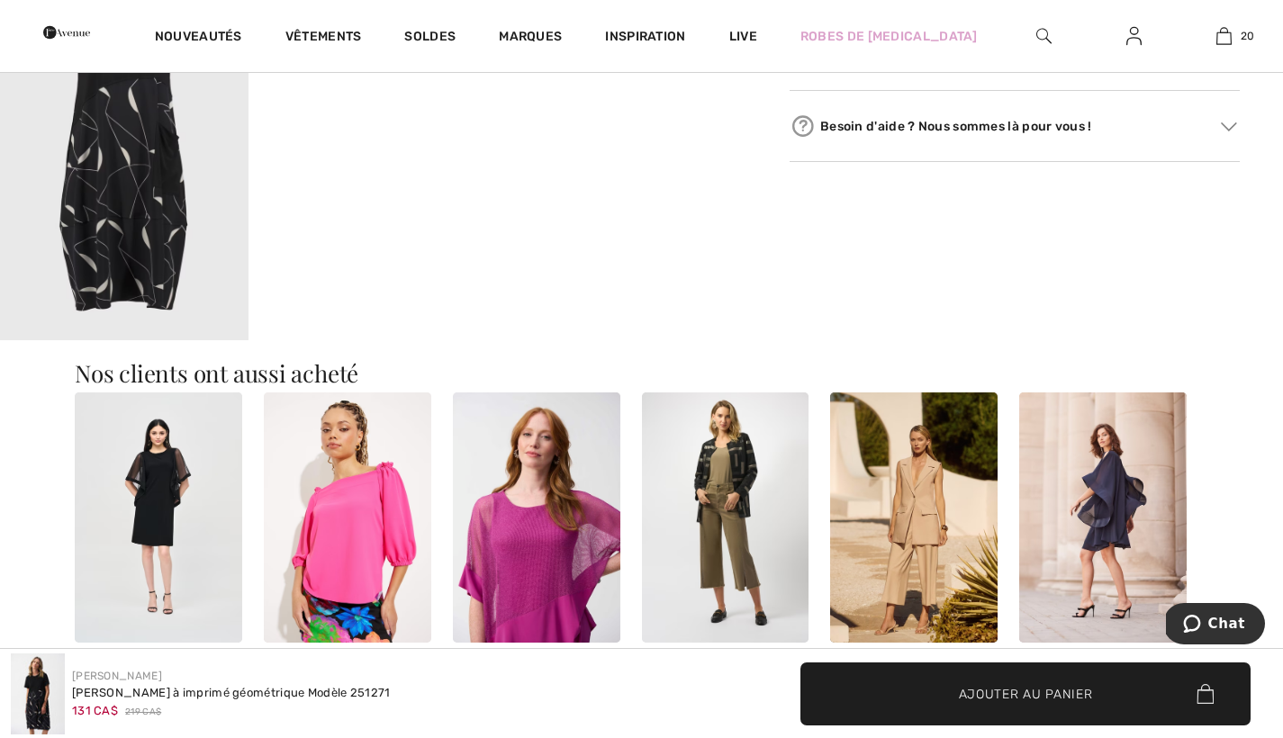
scroll to position [1080, 0]
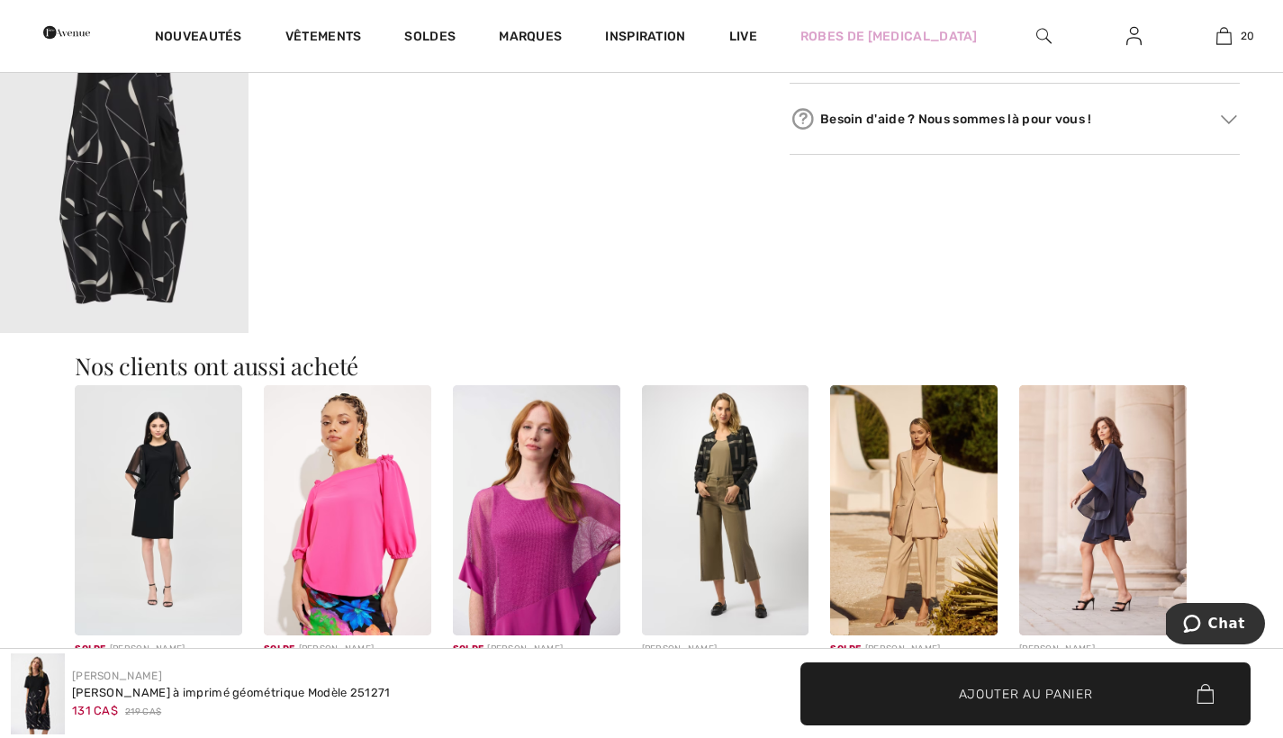
click at [530, 594] on img at bounding box center [536, 510] width 167 height 251
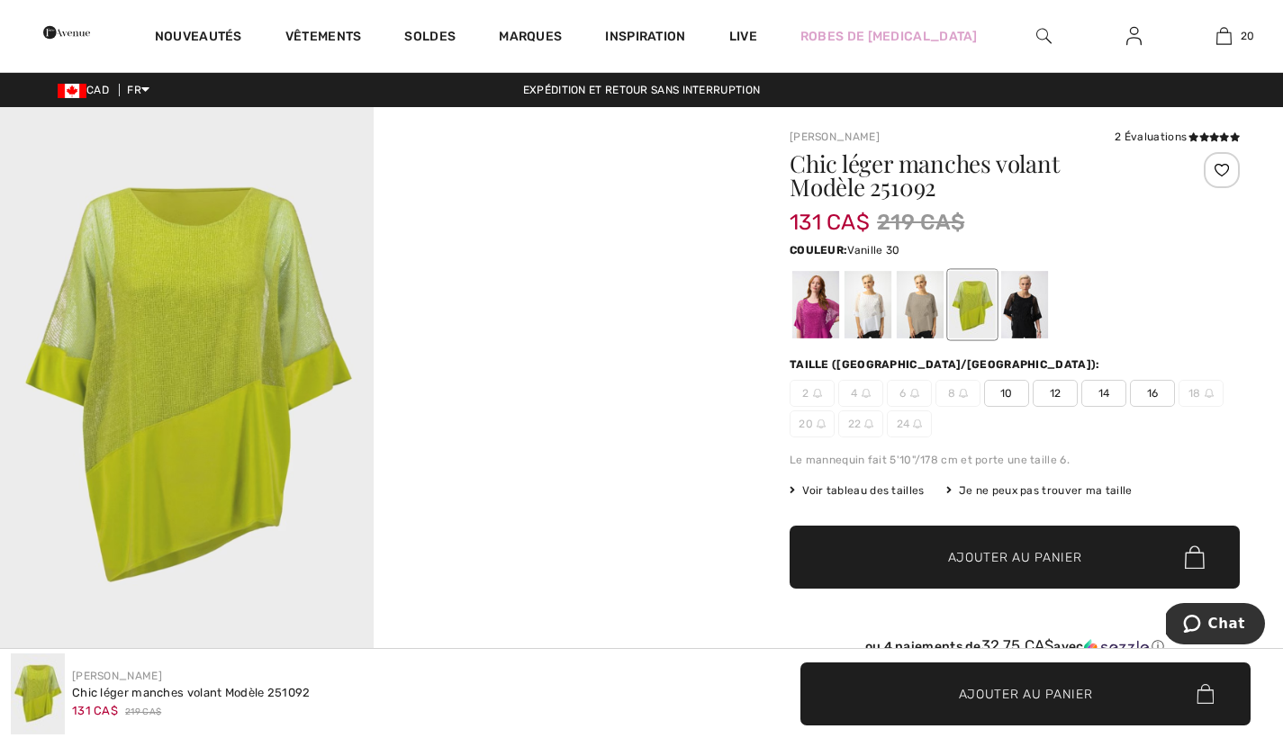
click at [869, 326] on div at bounding box center [867, 305] width 47 height 68
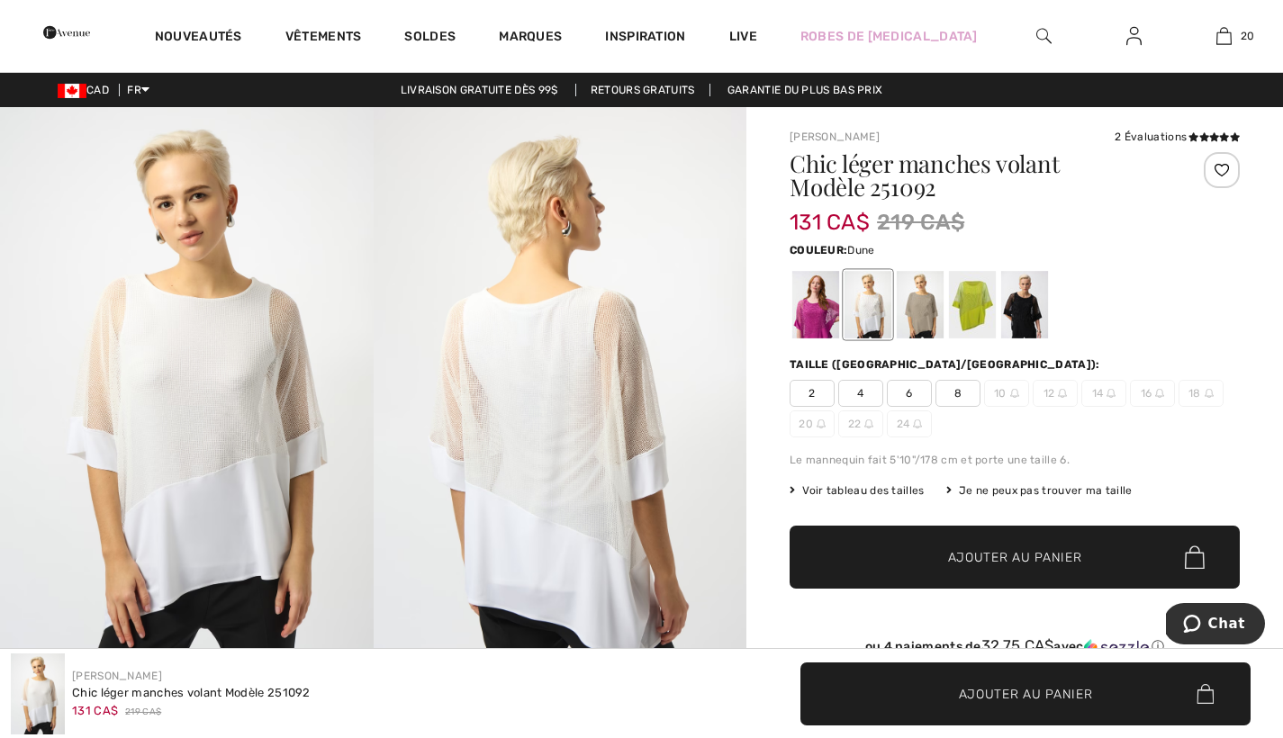
click at [928, 318] on div at bounding box center [919, 305] width 47 height 68
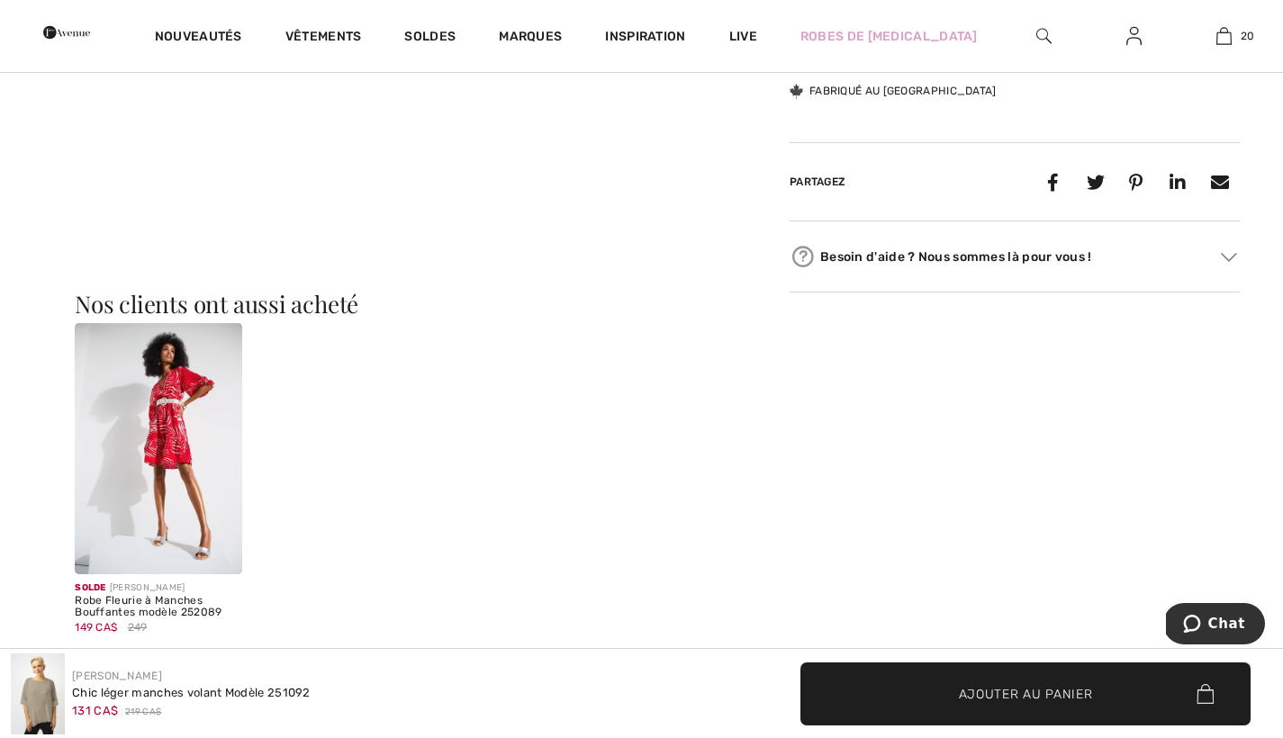
scroll to position [893, 0]
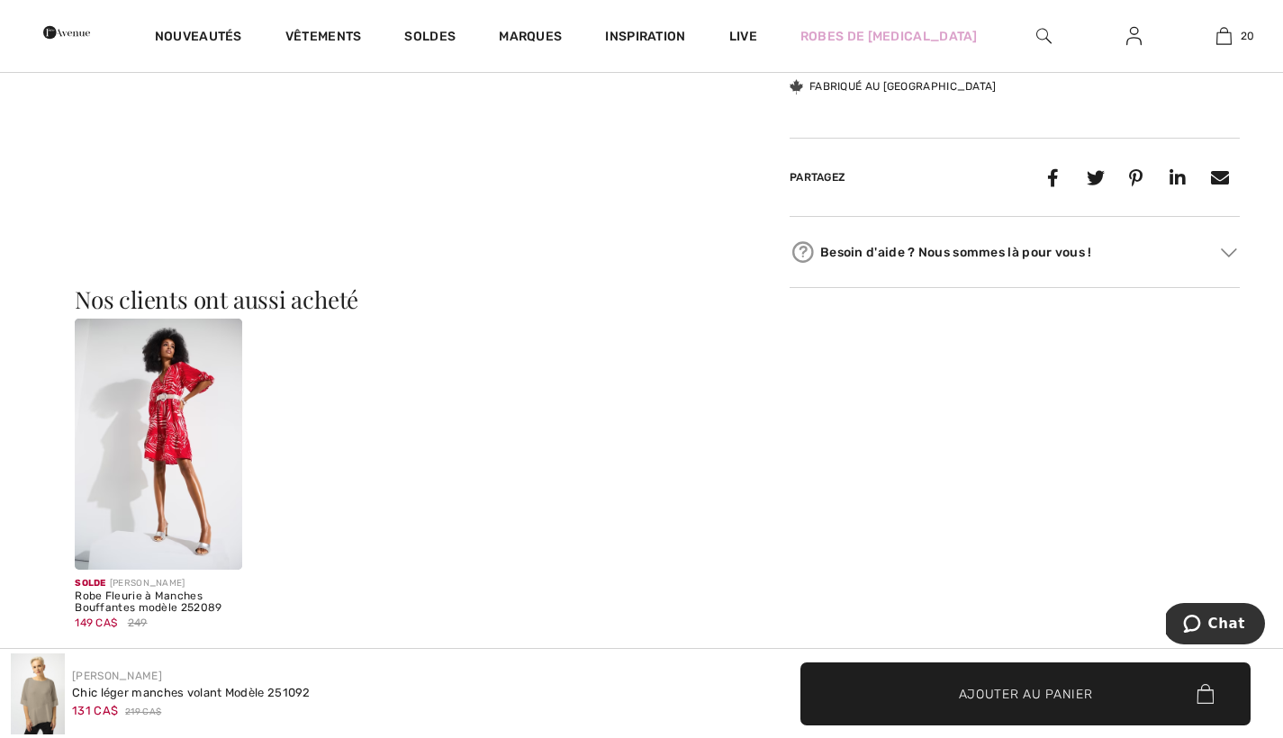
click at [161, 449] on img at bounding box center [158, 444] width 167 height 251
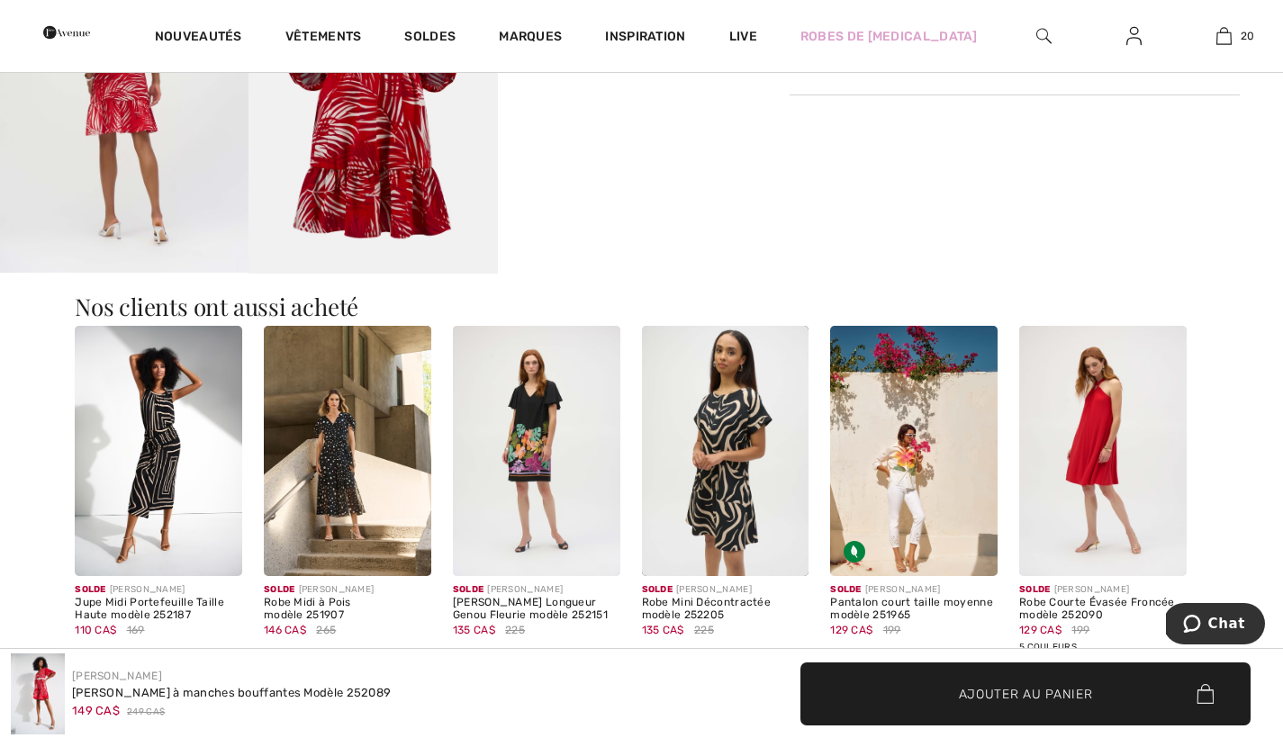
scroll to position [1140, 0]
click at [894, 455] on img at bounding box center [913, 450] width 167 height 251
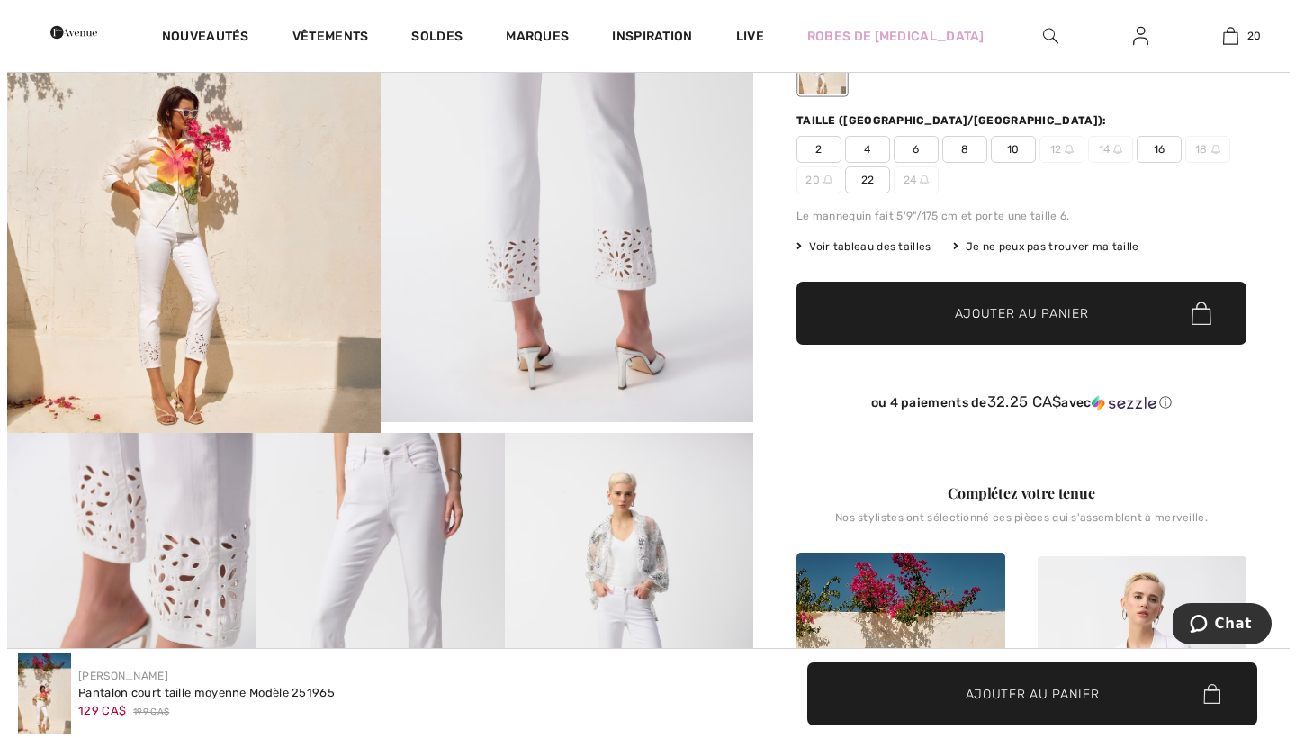
scroll to position [243, 0]
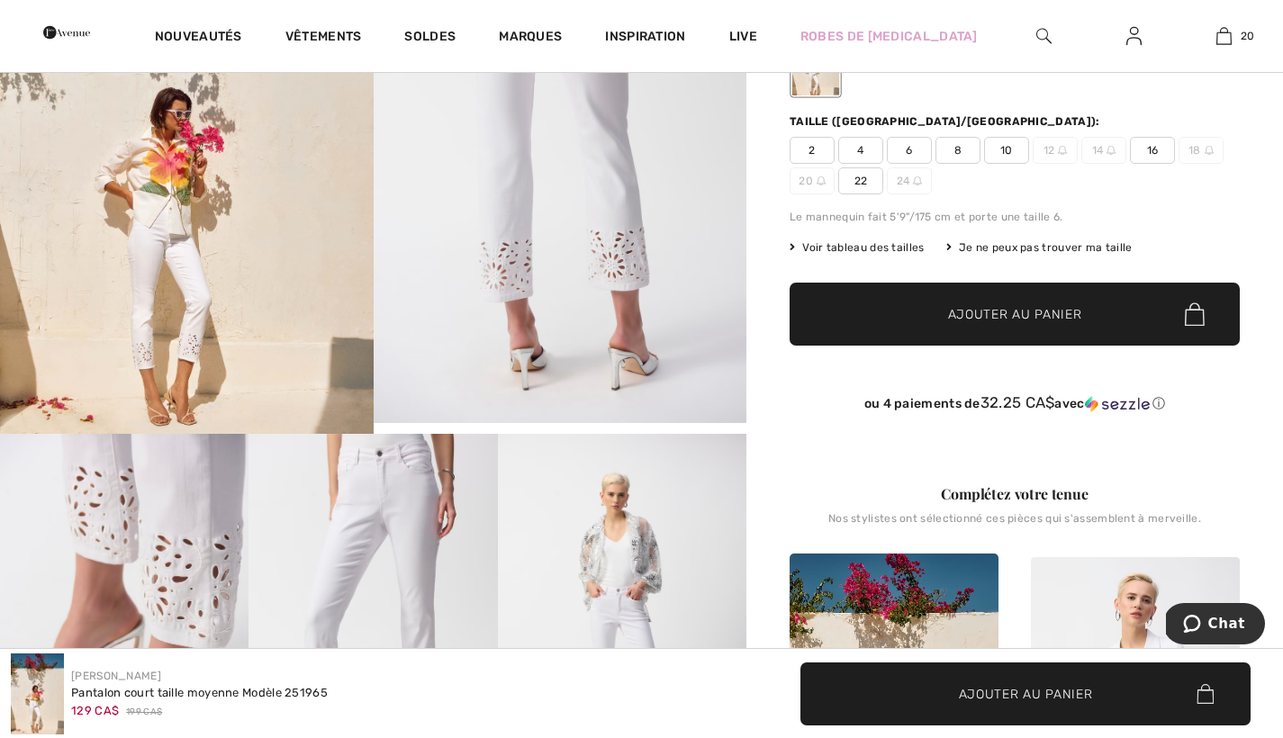
click at [176, 197] on img at bounding box center [187, 149] width 374 height 570
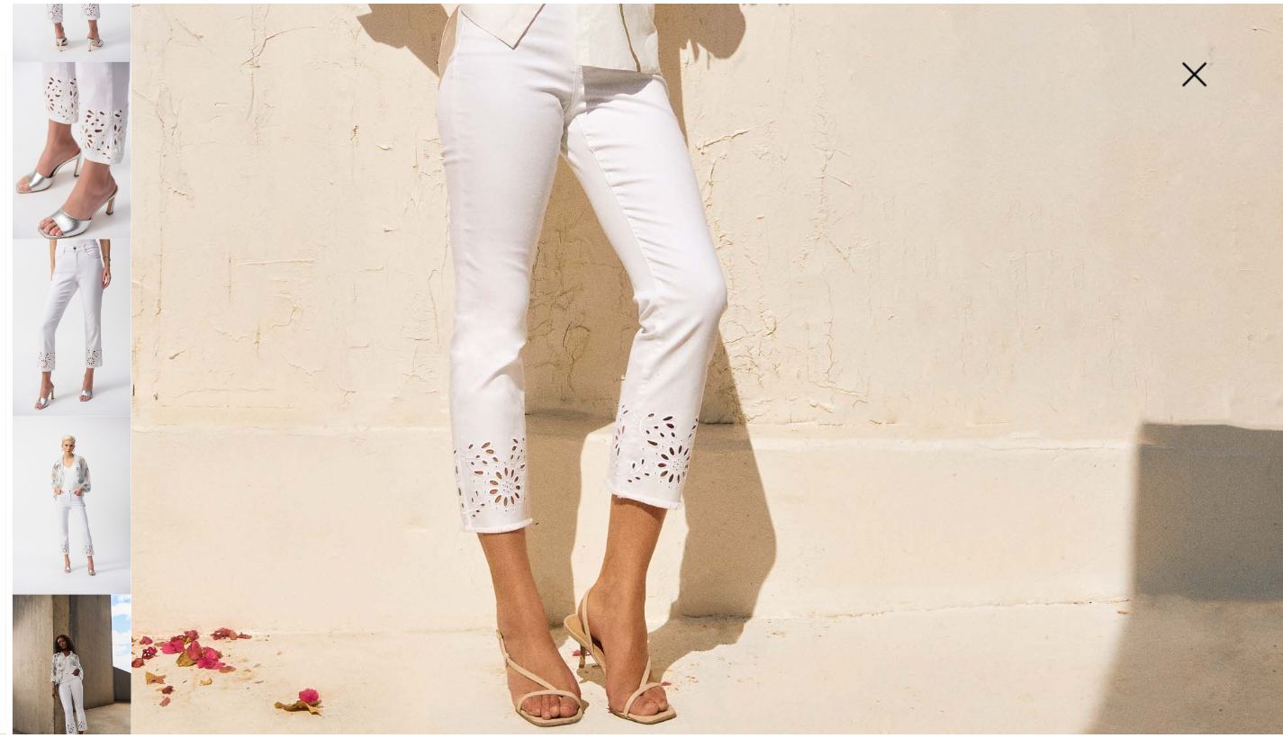
scroll to position [301, 0]
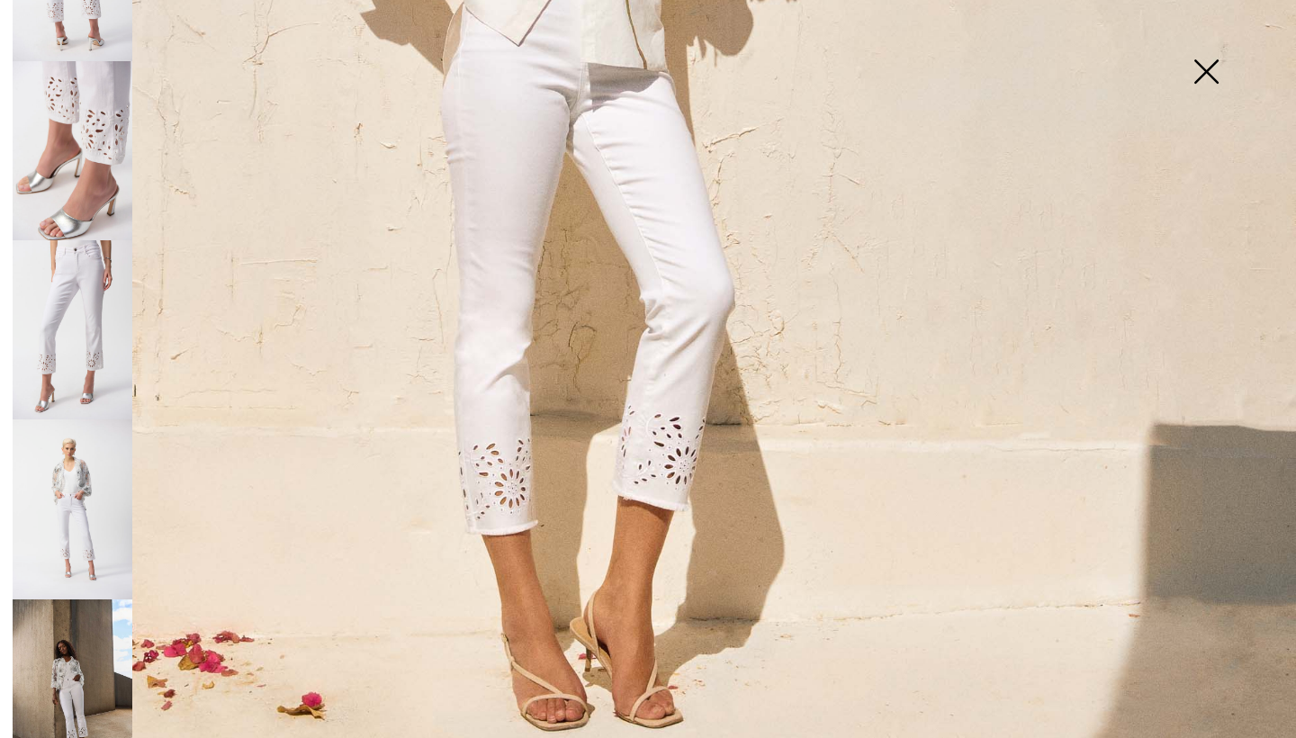
click at [1210, 67] on img at bounding box center [1206, 73] width 90 height 93
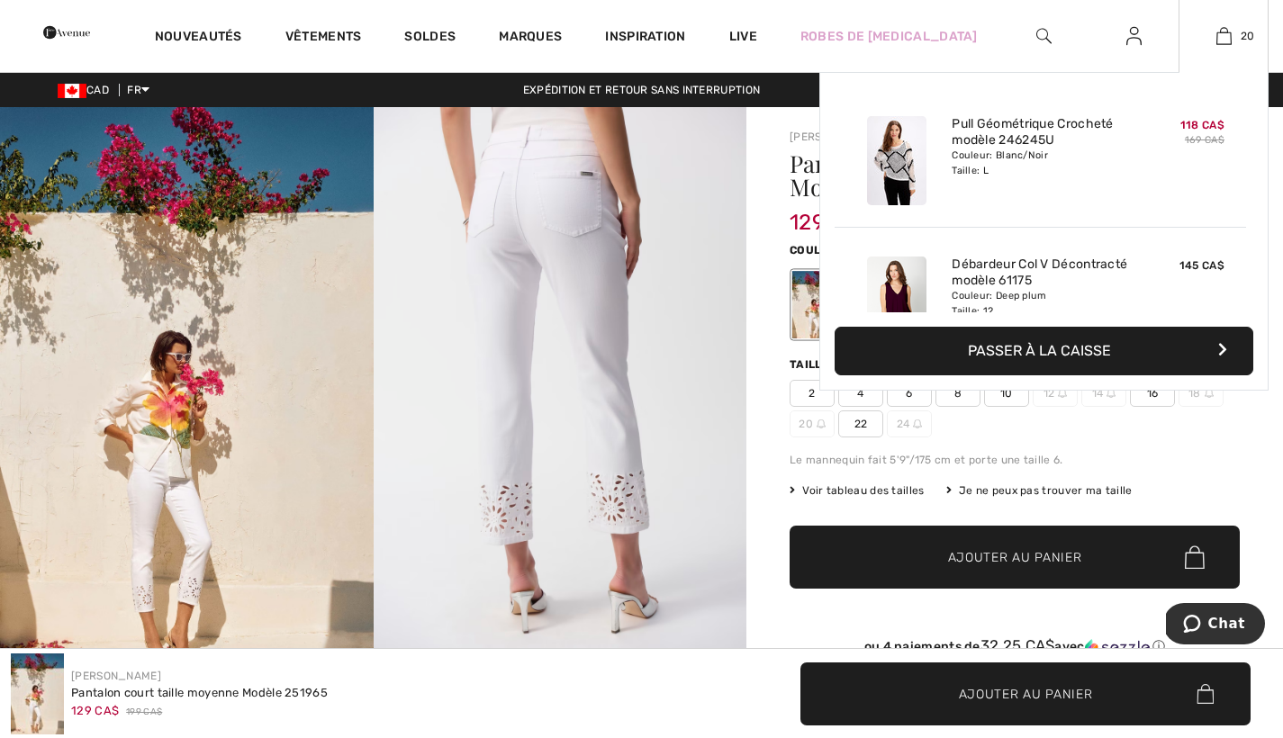
scroll to position [0, 0]
click at [1230, 30] on img at bounding box center [1223, 36] width 15 height 22
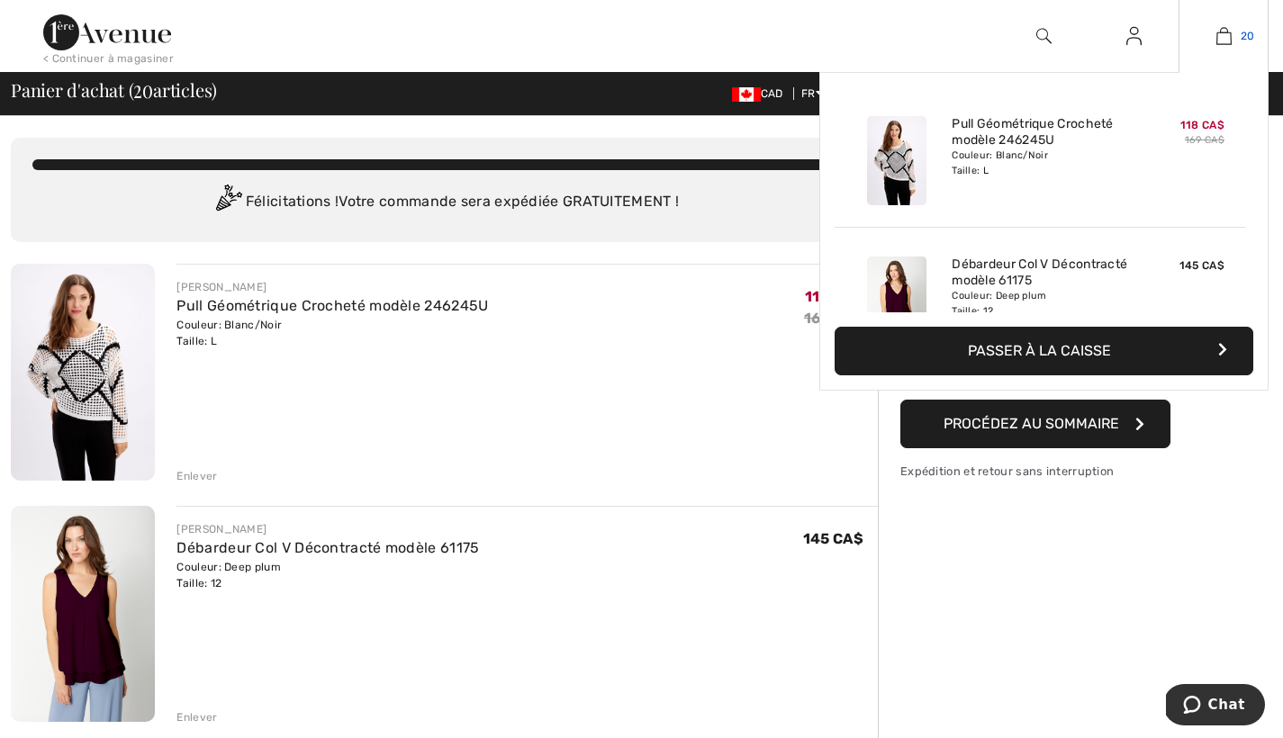
click at [1254, 34] on span "20" at bounding box center [1247, 36] width 14 height 16
click at [1251, 34] on span "20" at bounding box center [1247, 36] width 14 height 16
click at [1240, 35] on span "20" at bounding box center [1247, 36] width 14 height 16
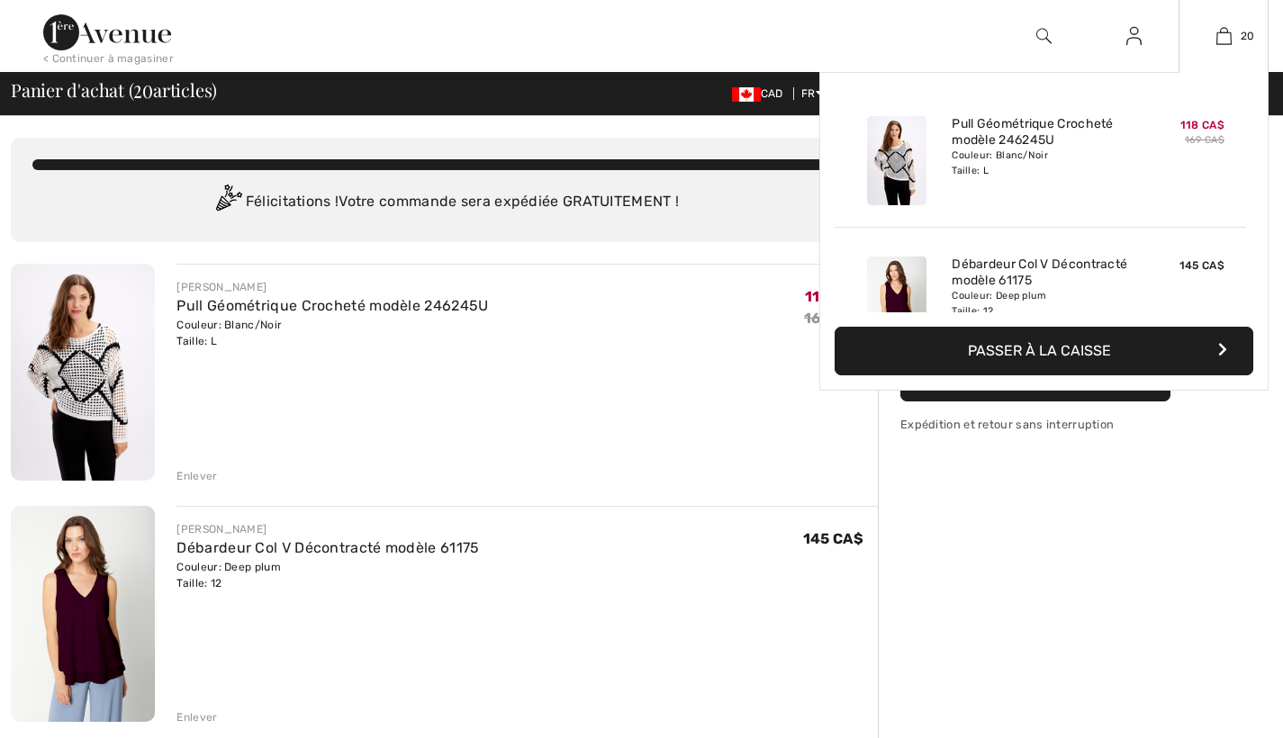
checkbox input "true"
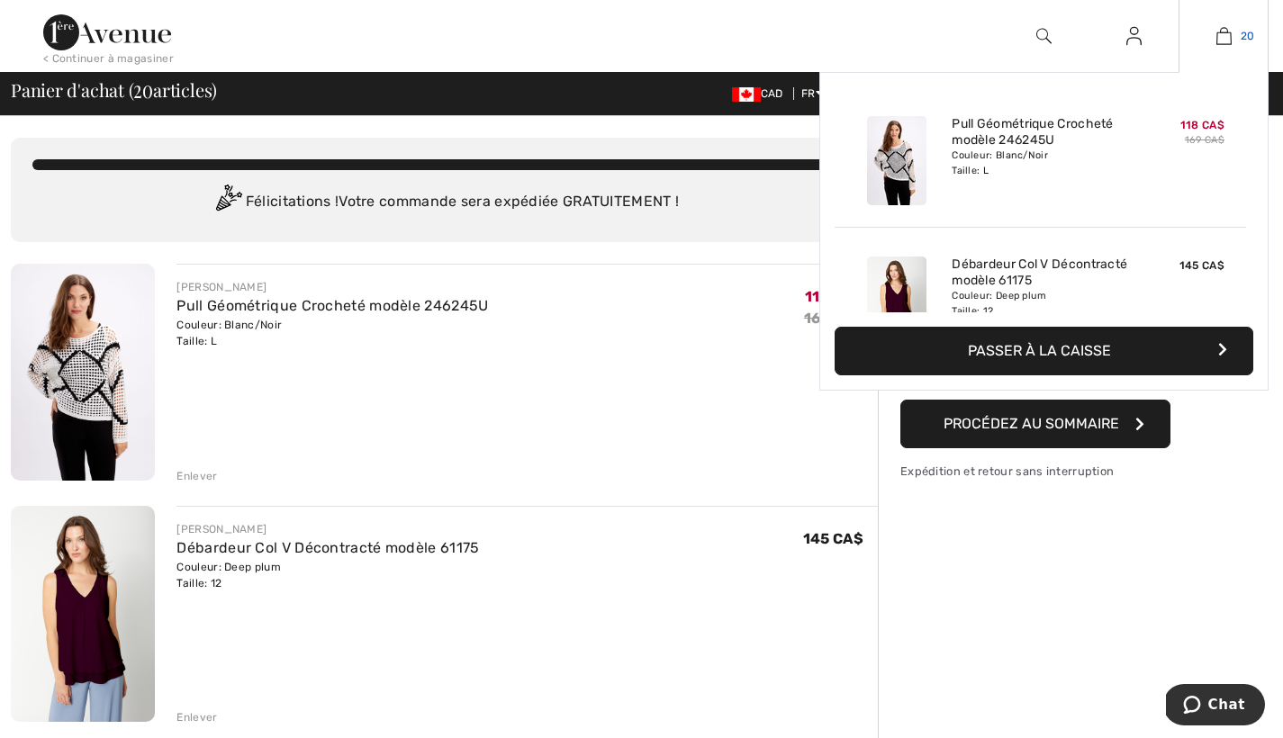
click at [1244, 33] on span "20" at bounding box center [1247, 36] width 14 height 16
click at [1245, 36] on span "20" at bounding box center [1247, 36] width 14 height 16
click at [1224, 343] on button "Passer à la caisse" at bounding box center [1043, 351] width 419 height 49
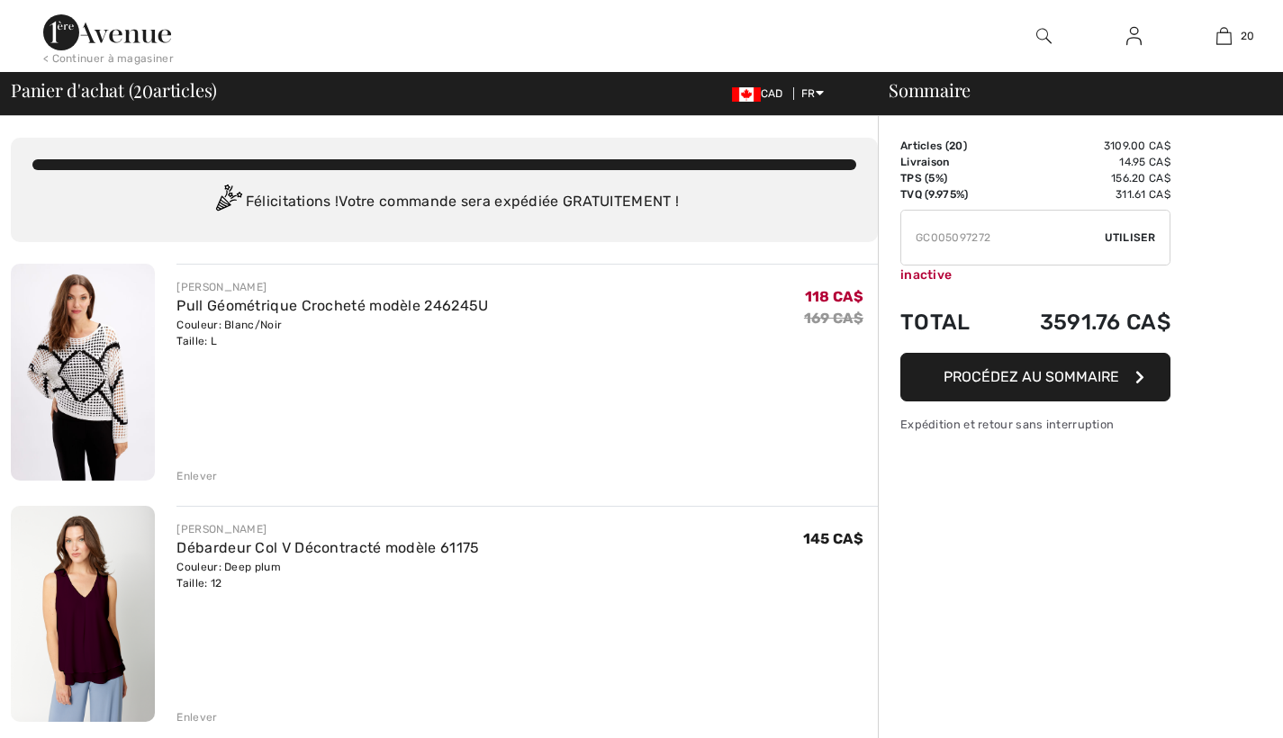
checkbox input "true"
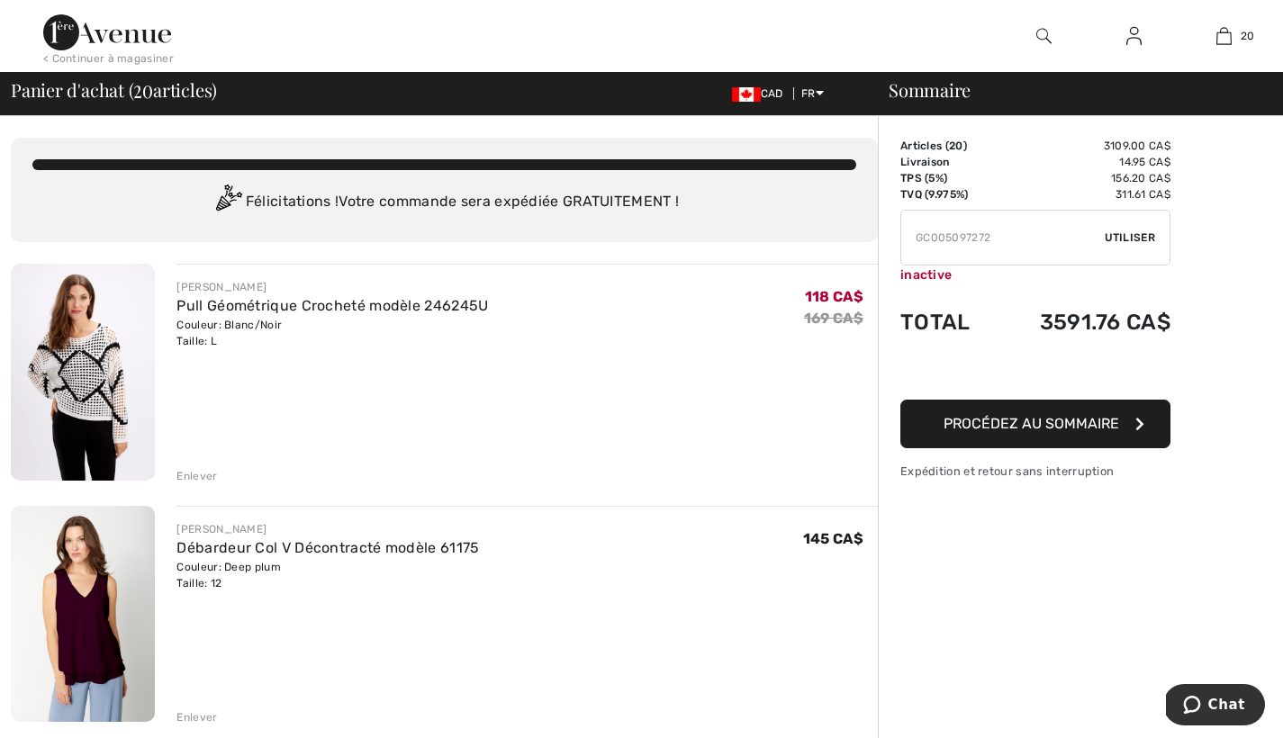
click at [1141, 235] on span "Utiliser" at bounding box center [1129, 238] width 50 height 16
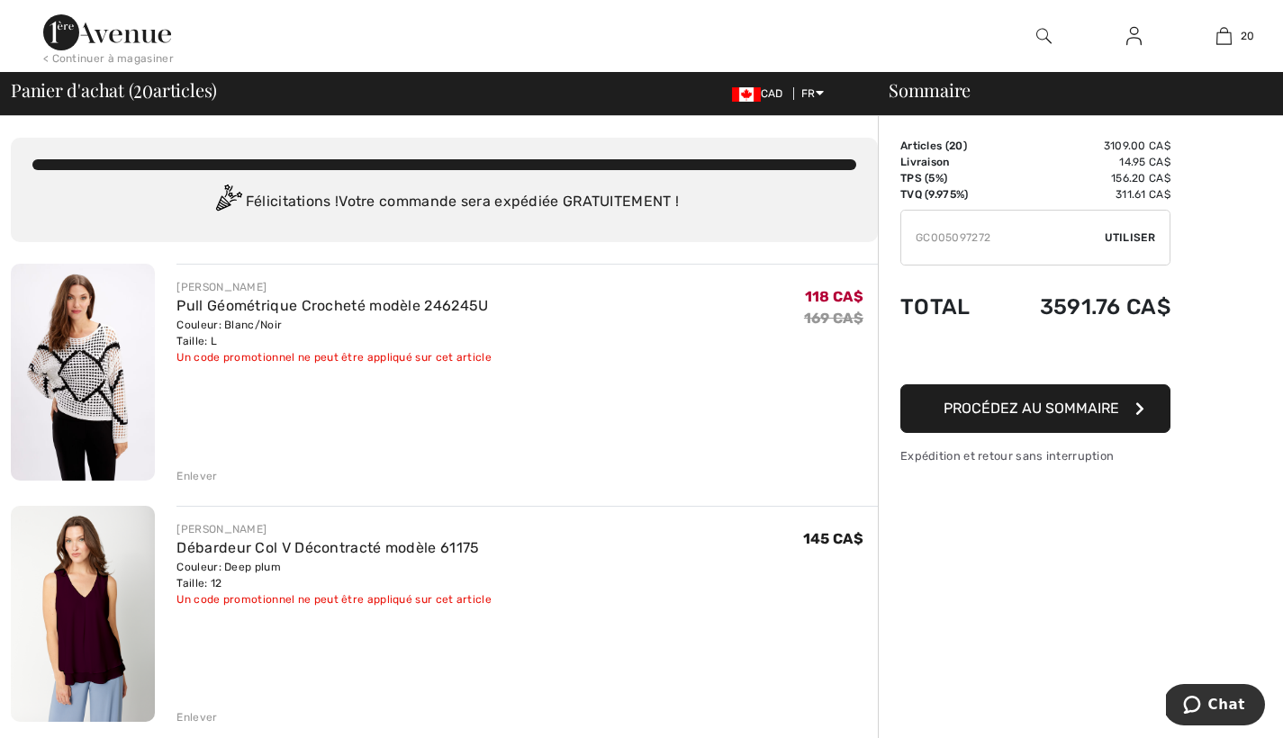
click at [1141, 235] on div "Articles ( 20 ) 3109.00 CA$ Code promo 0.00 CA$ Livraison 14.95 CA$ TPS (5%) 15…" at bounding box center [1035, 301] width 270 height 327
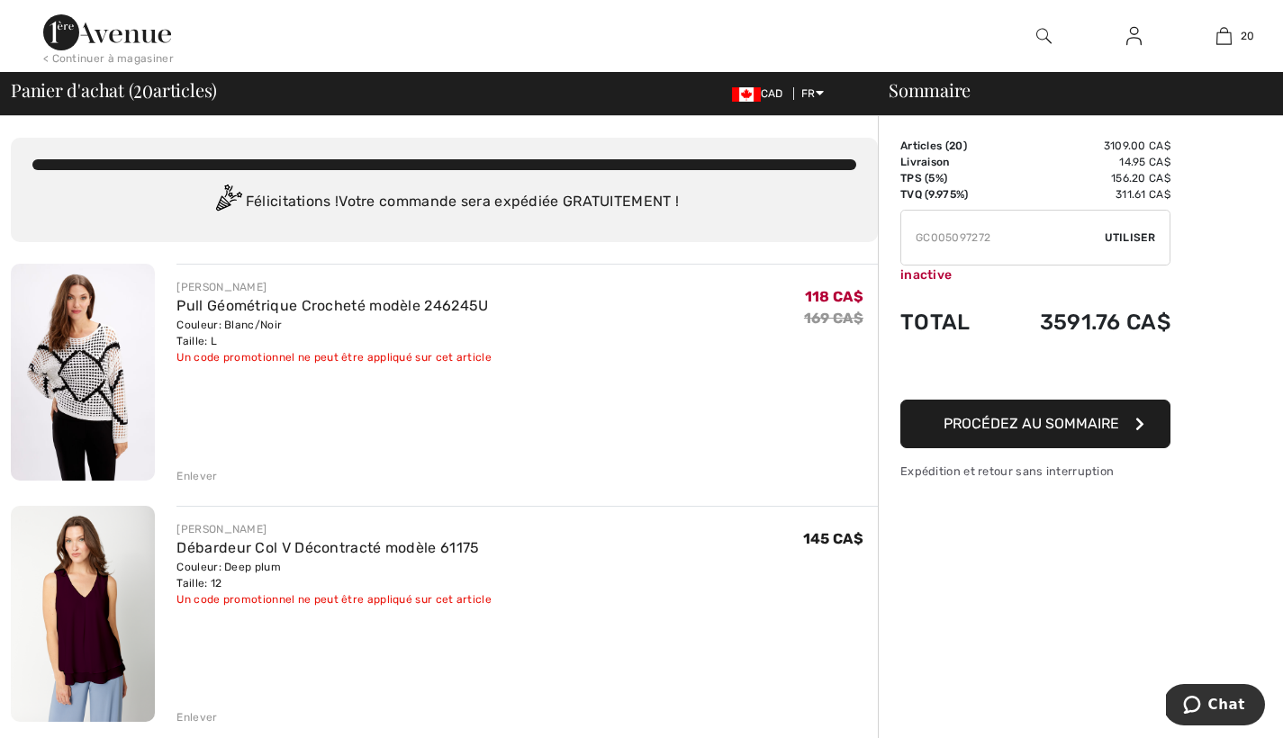
click at [1143, 416] on button "Procédez au sommaire" at bounding box center [1035, 424] width 270 height 49
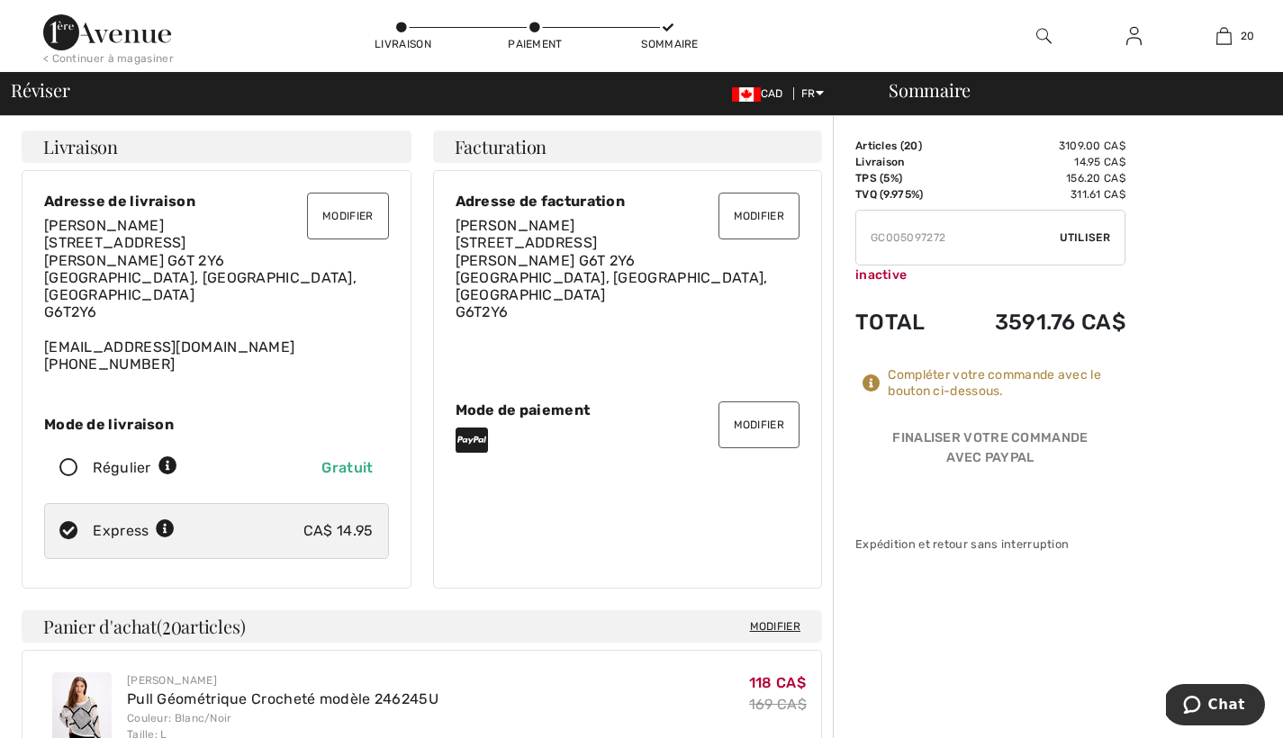
click at [873, 382] on icon at bounding box center [871, 383] width 18 height 18
click at [902, 322] on td "Total" at bounding box center [902, 322] width 94 height 61
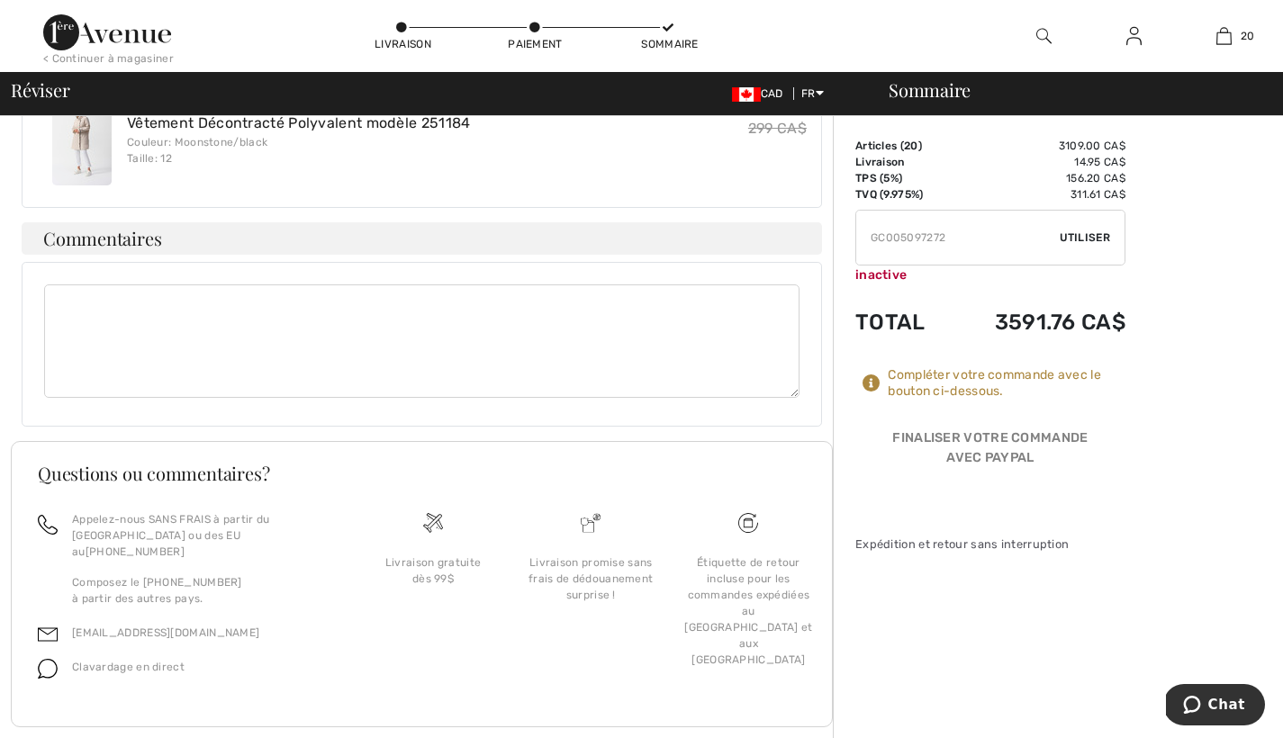
scroll to position [2833, 0]
click at [1136, 34] on img at bounding box center [1133, 36] width 15 height 22
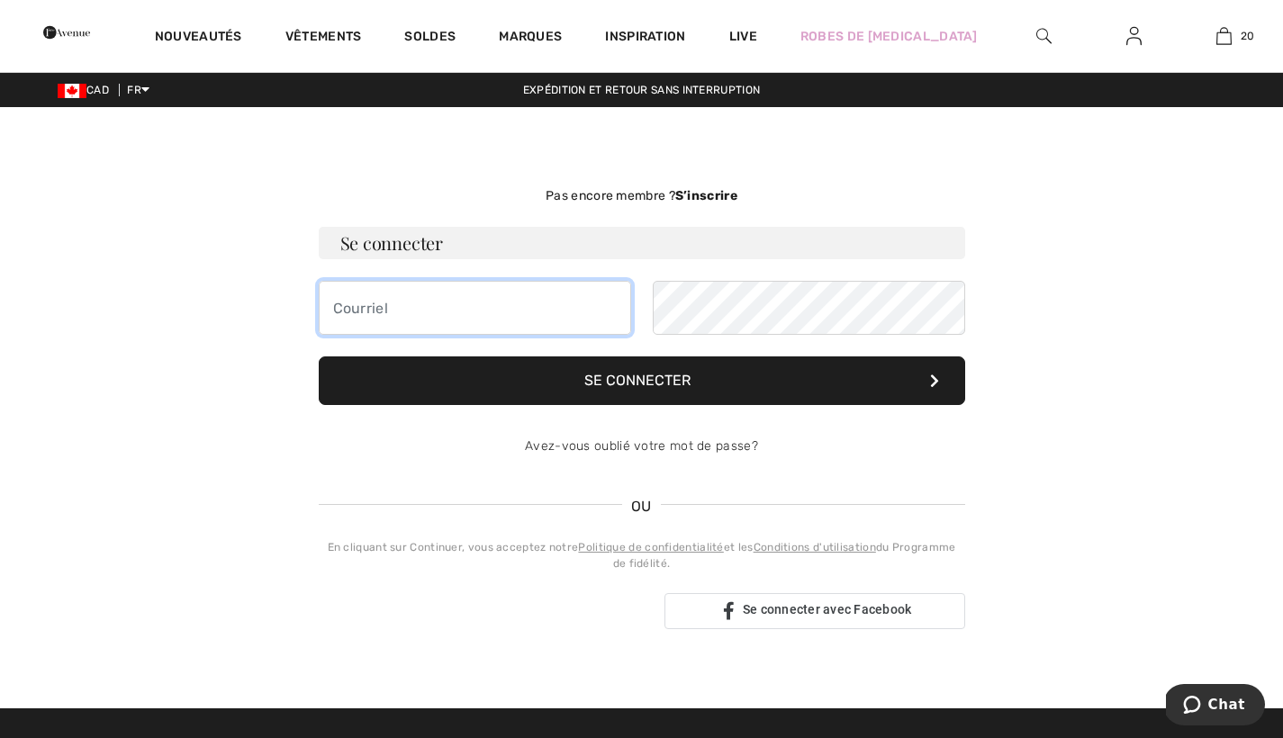
type input "[EMAIL_ADDRESS][DOMAIN_NAME]"
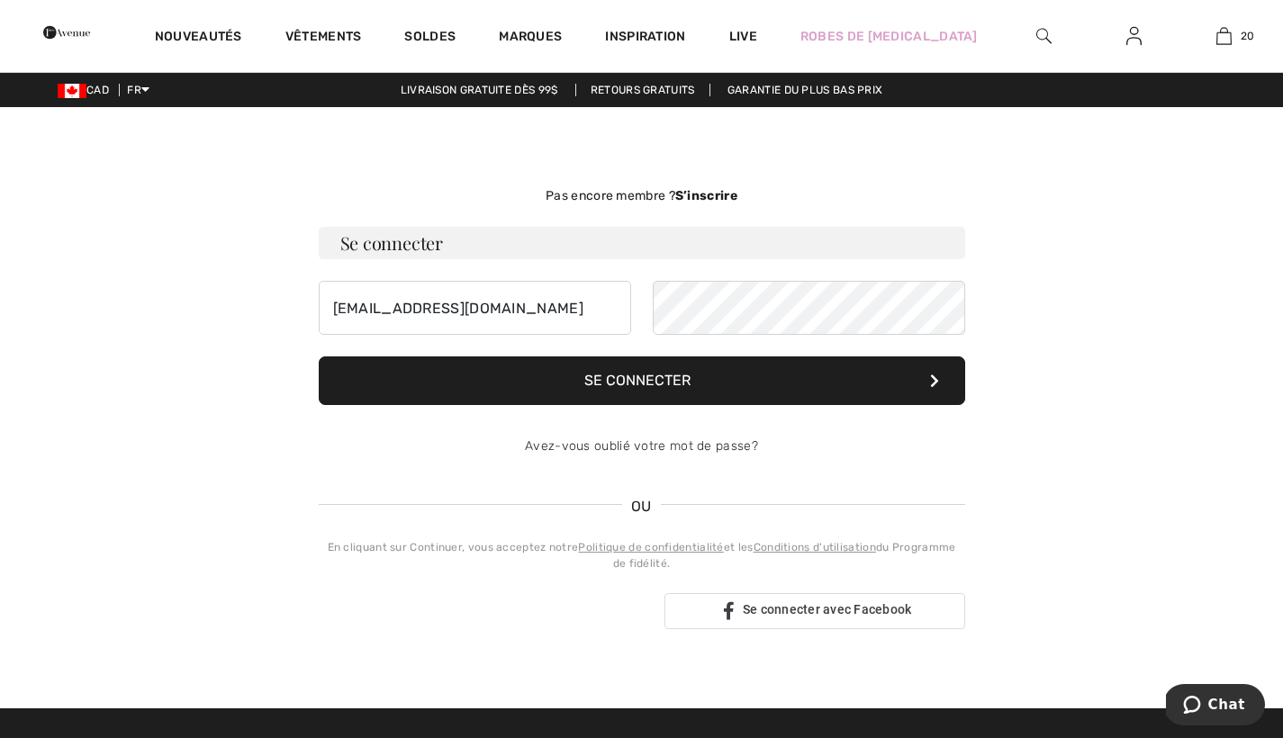
click at [617, 377] on button "Se connecter" at bounding box center [642, 380] width 646 height 49
click at [613, 380] on button "Se connecter" at bounding box center [642, 380] width 646 height 49
click at [696, 194] on strong "S’inscrire" at bounding box center [706, 195] width 62 height 15
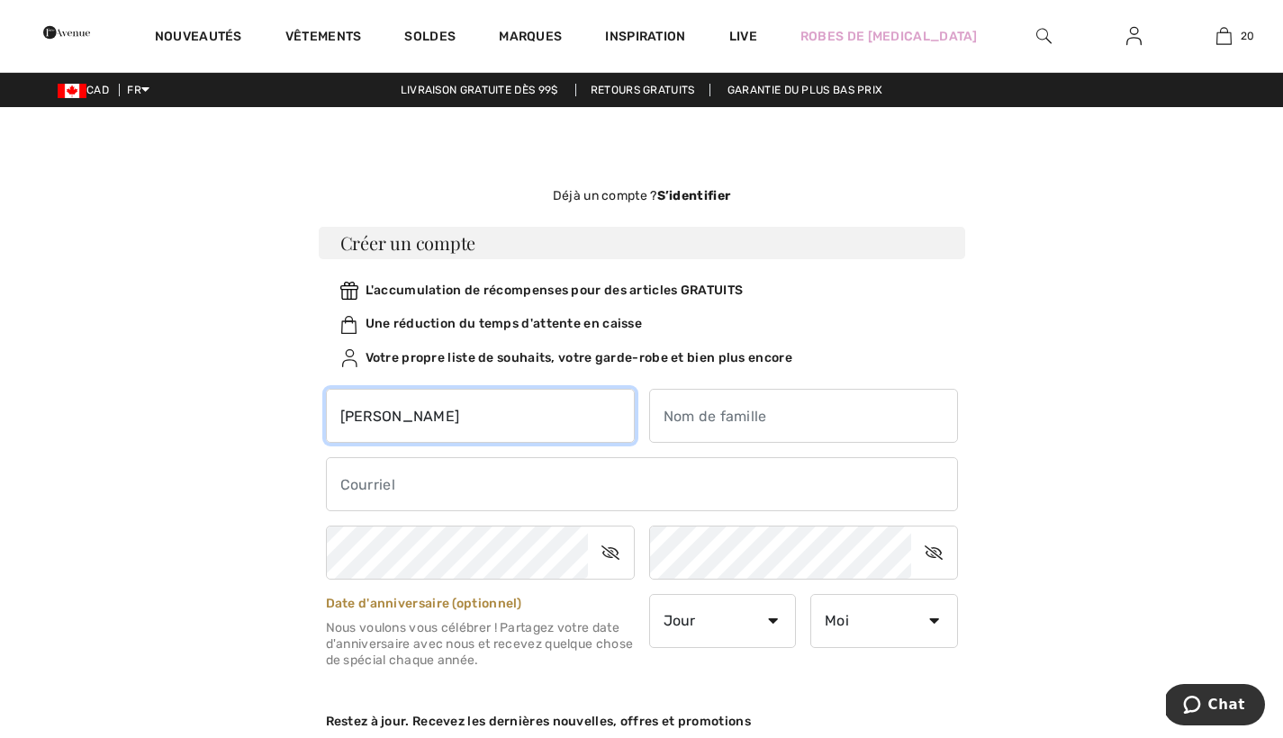
type input "[PERSON_NAME]"
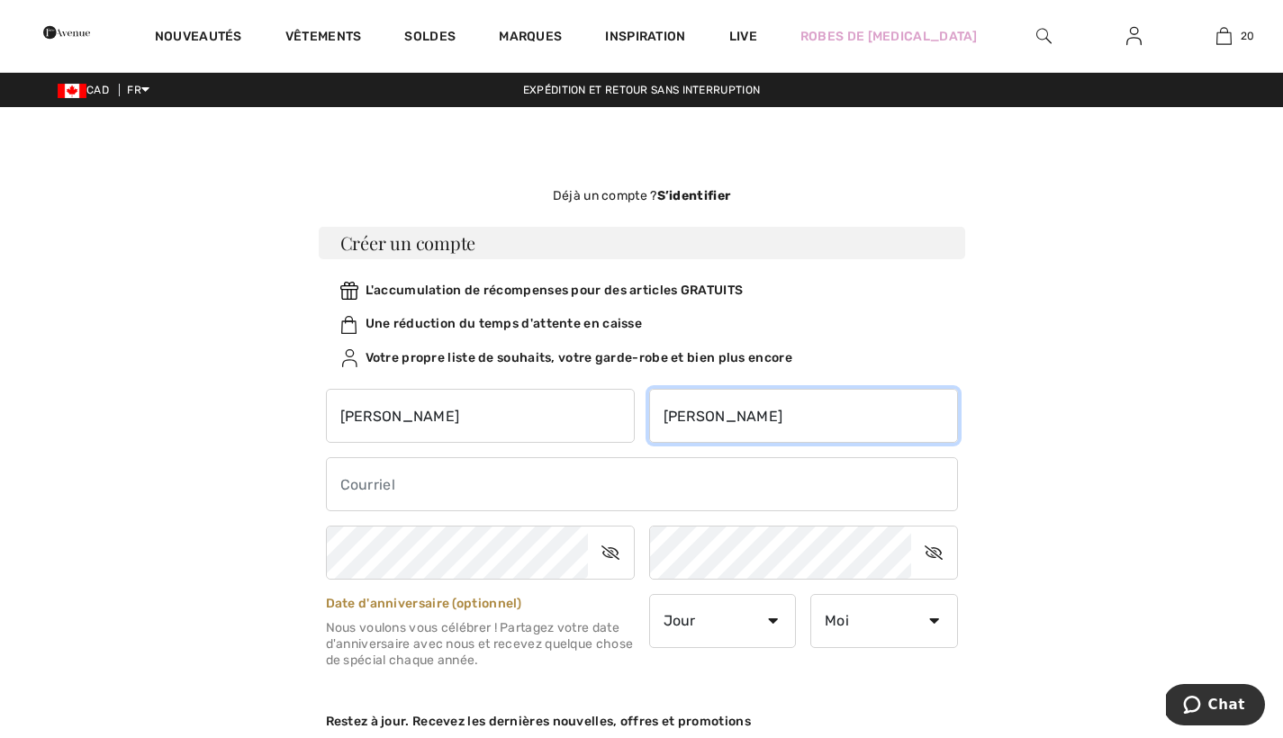
type input "[PERSON_NAME]"
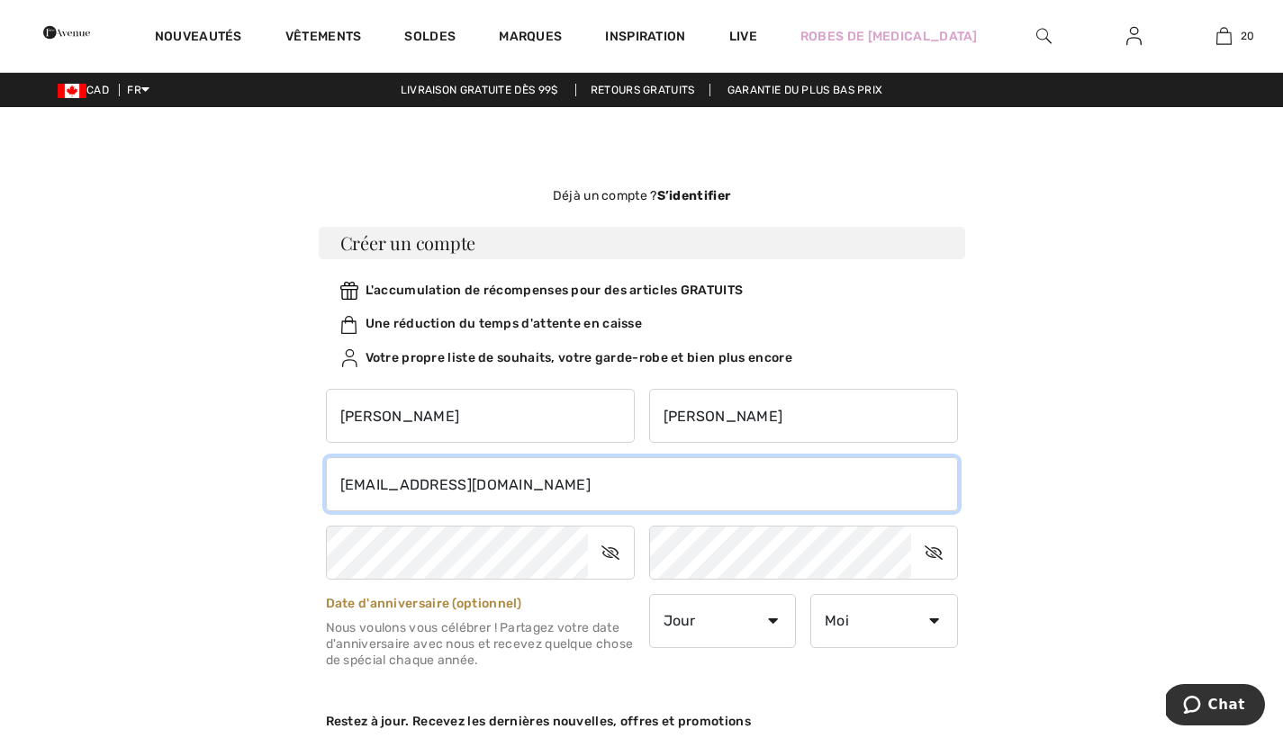
type input "[EMAIL_ADDRESS][DOMAIN_NAME]"
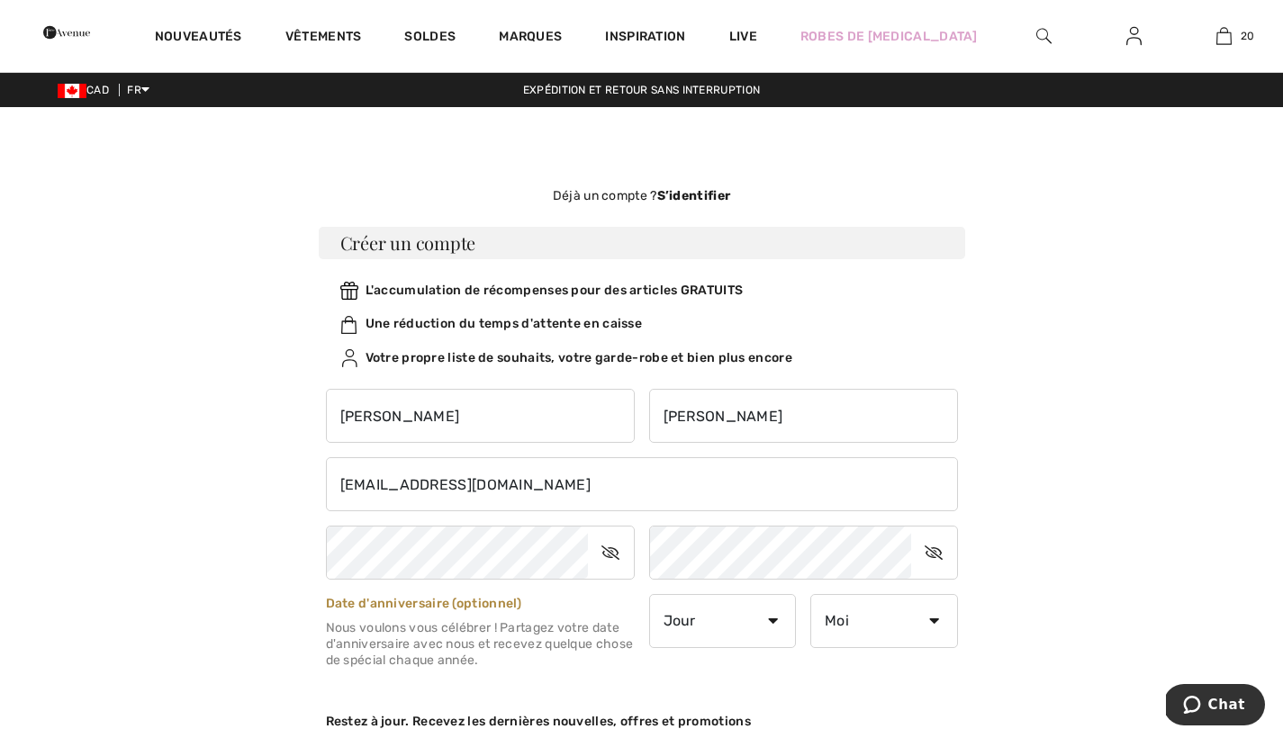
click at [610, 553] on icon at bounding box center [610, 552] width 45 height 41
